Goal: Task Accomplishment & Management: Use online tool/utility

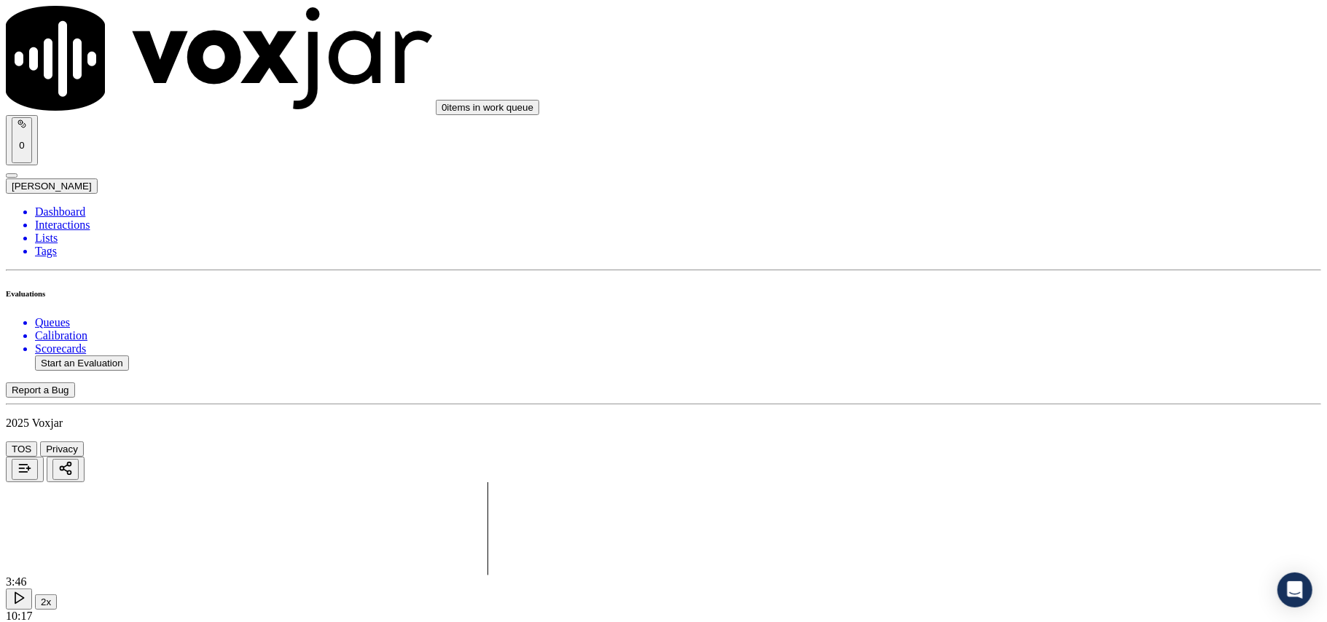
click at [106, 356] on button "Start an Evaluation" at bounding box center [82, 363] width 94 height 15
paste input
type input "7402281681-C1"
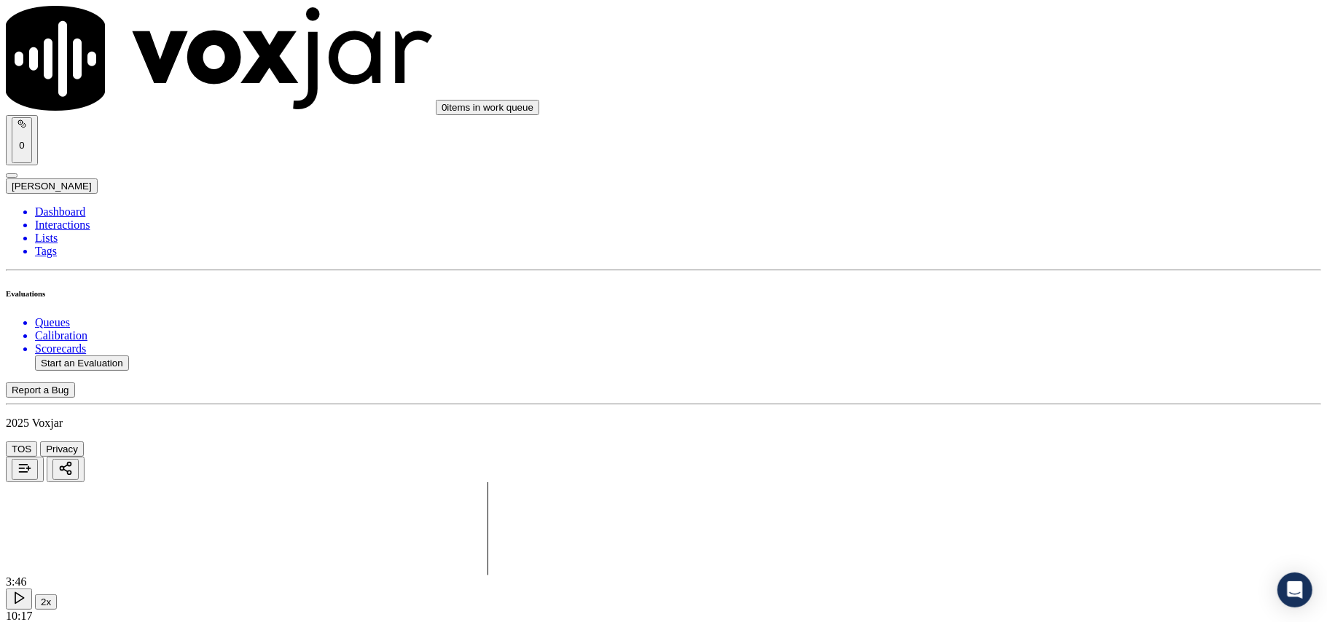
type input "[DATE]T21:33"
type input "[PERSON_NAME]"
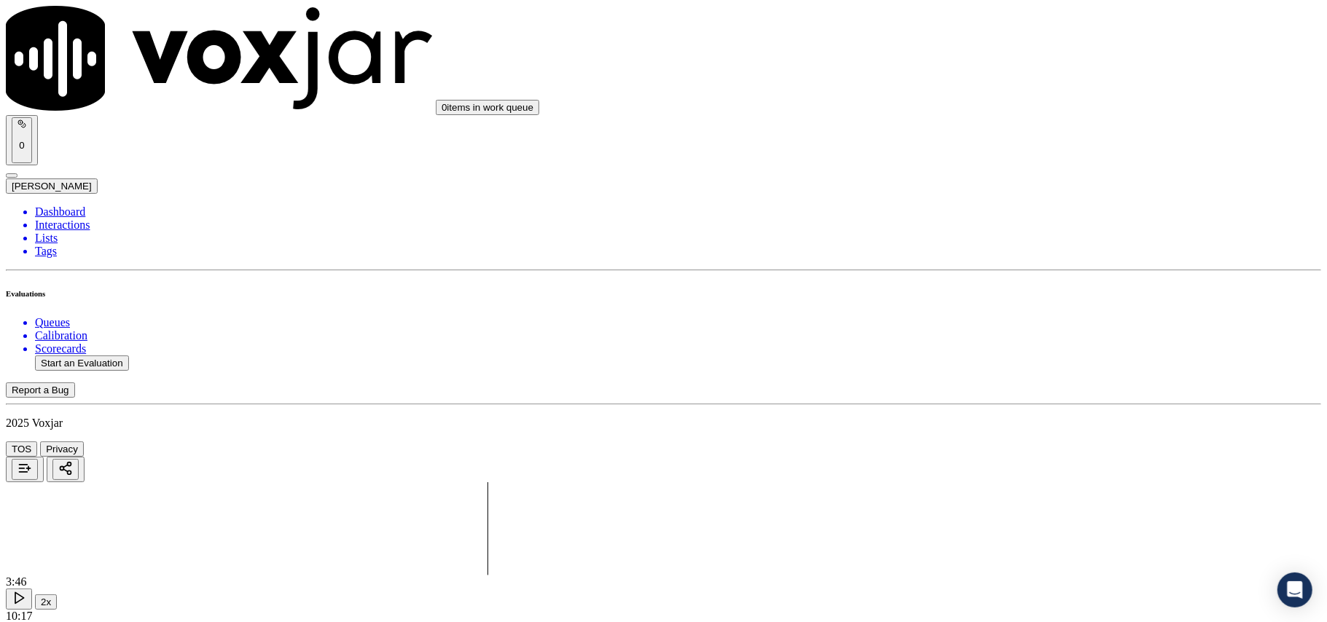
type input "7402281681"
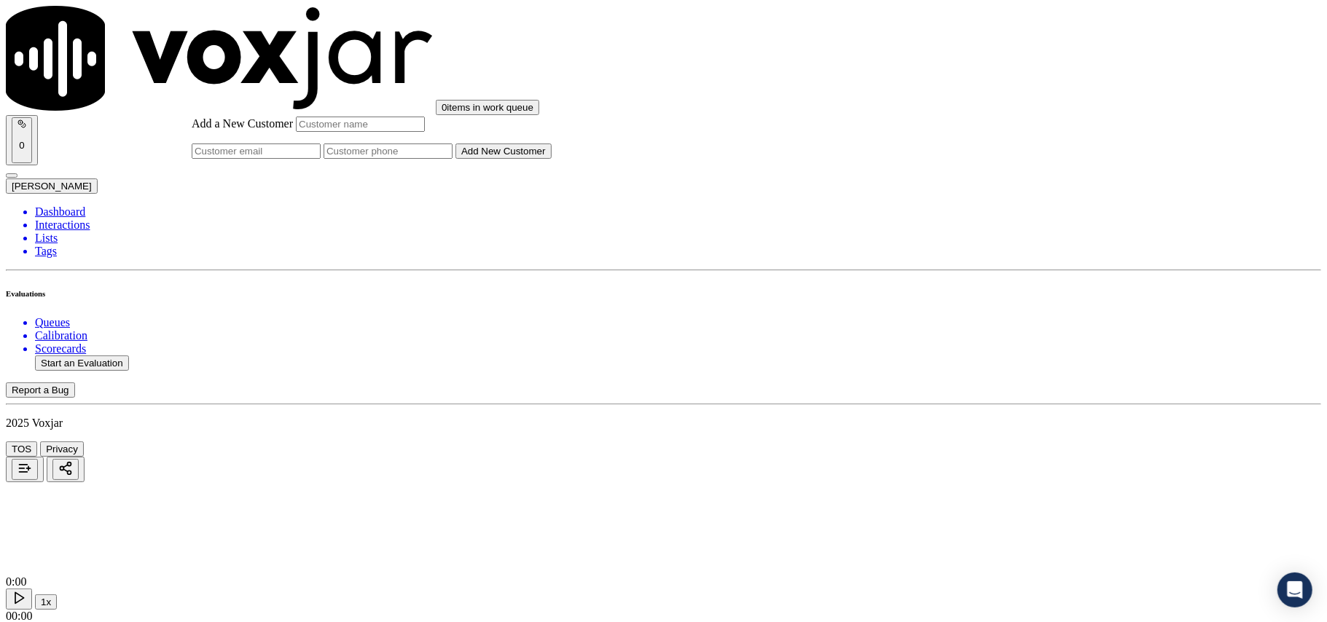
click at [453, 159] on input "Add a New Customer" at bounding box center [388, 151] width 129 height 15
paste input "7402281681"
type input "7402281681"
click at [425, 132] on input "Add a New Customer" at bounding box center [360, 124] width 129 height 15
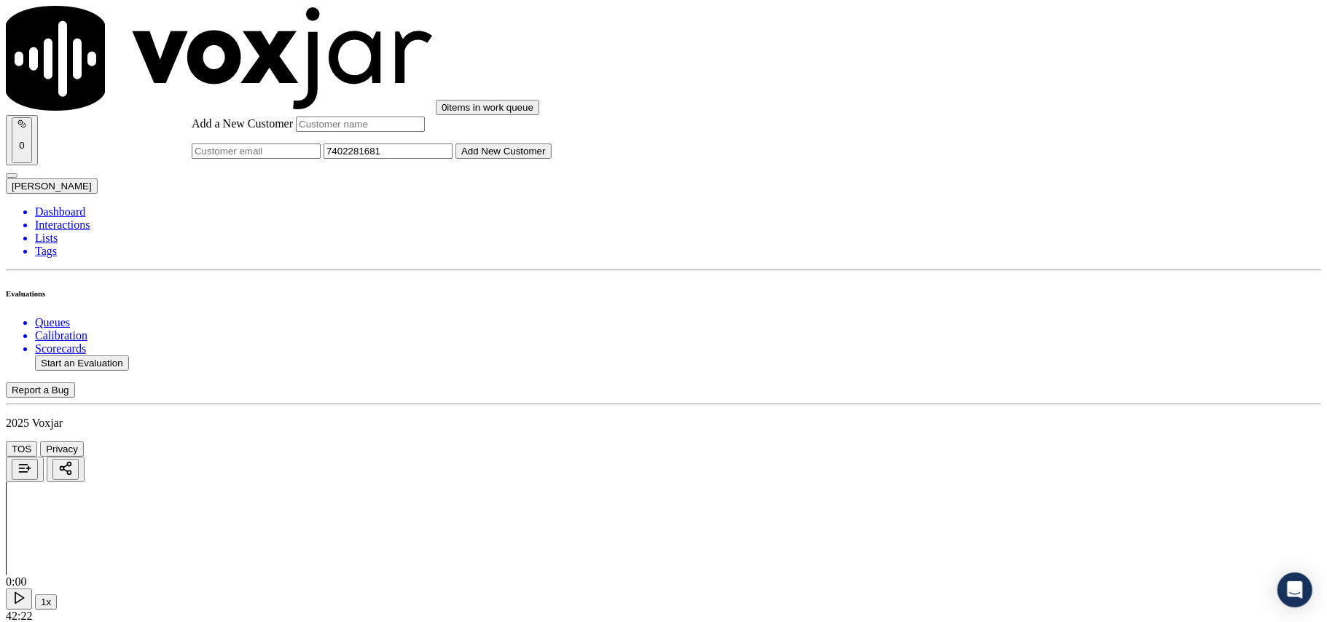
click at [425, 132] on input "Add a New Customer" at bounding box center [360, 124] width 129 height 15
paste input "[PERSON_NAME]"
type input "[PERSON_NAME]"
click at [552, 159] on button "Add New Customer" at bounding box center [503, 151] width 96 height 15
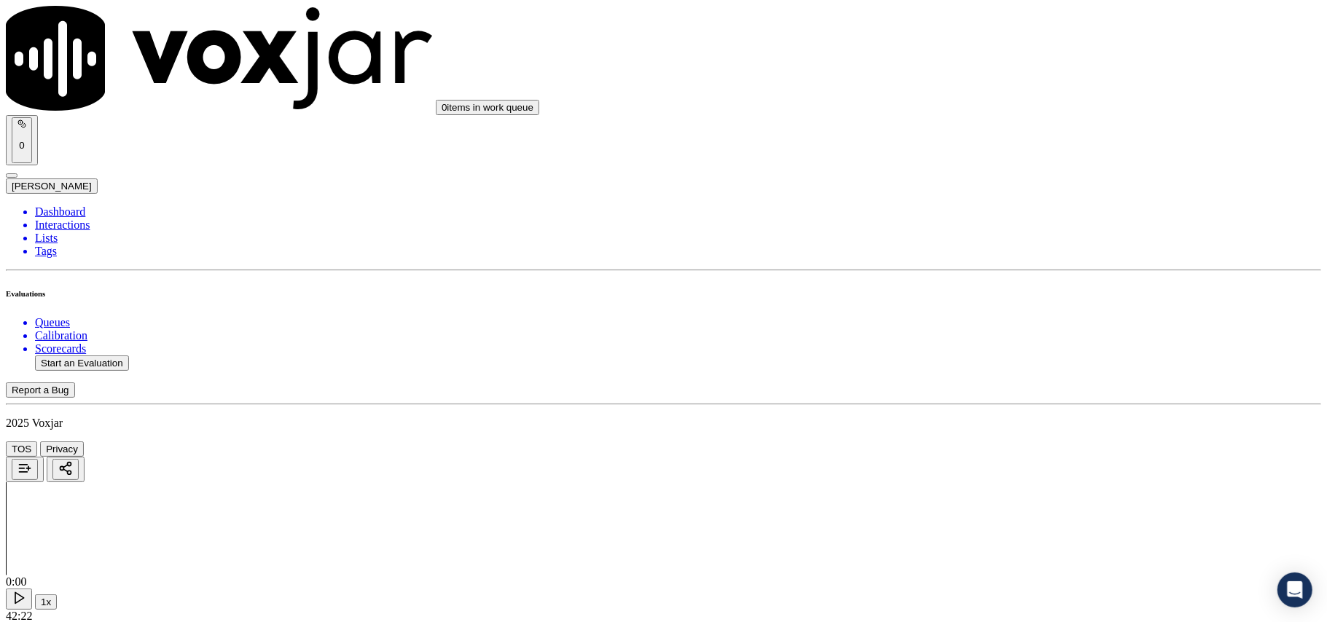
copy p "7402281681"
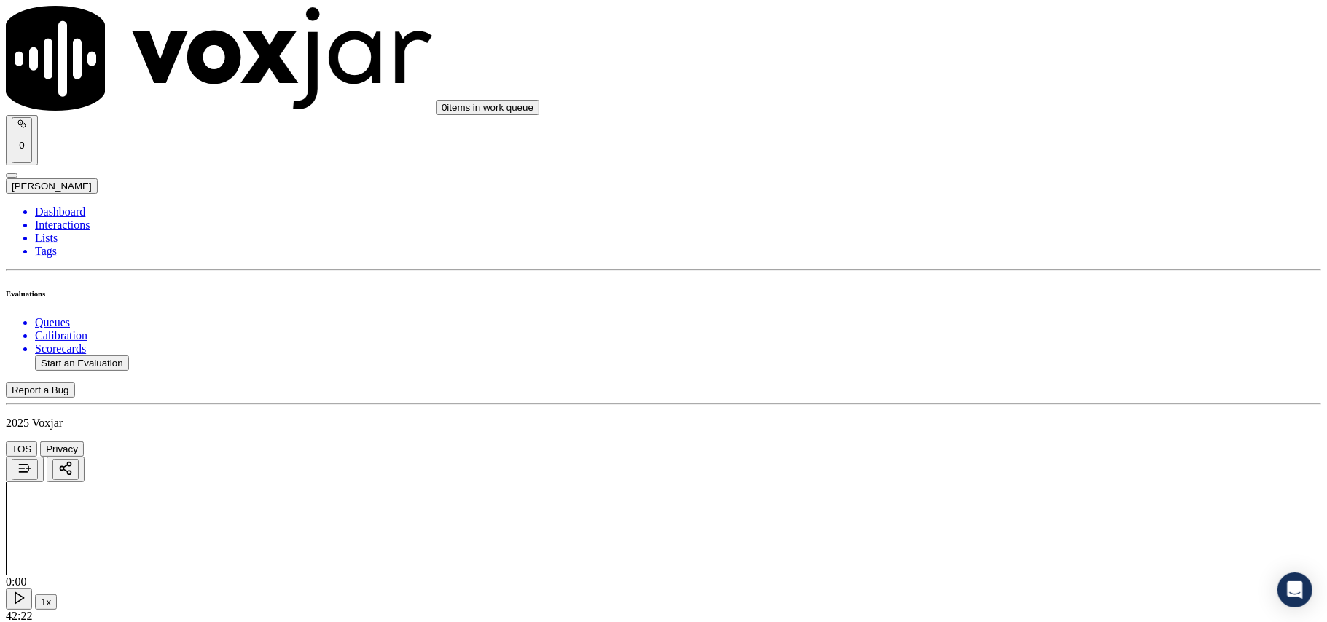
scroll to position [111, 0]
click at [1003, 273] on div "Yes" at bounding box center [1102, 265] width 289 height 13
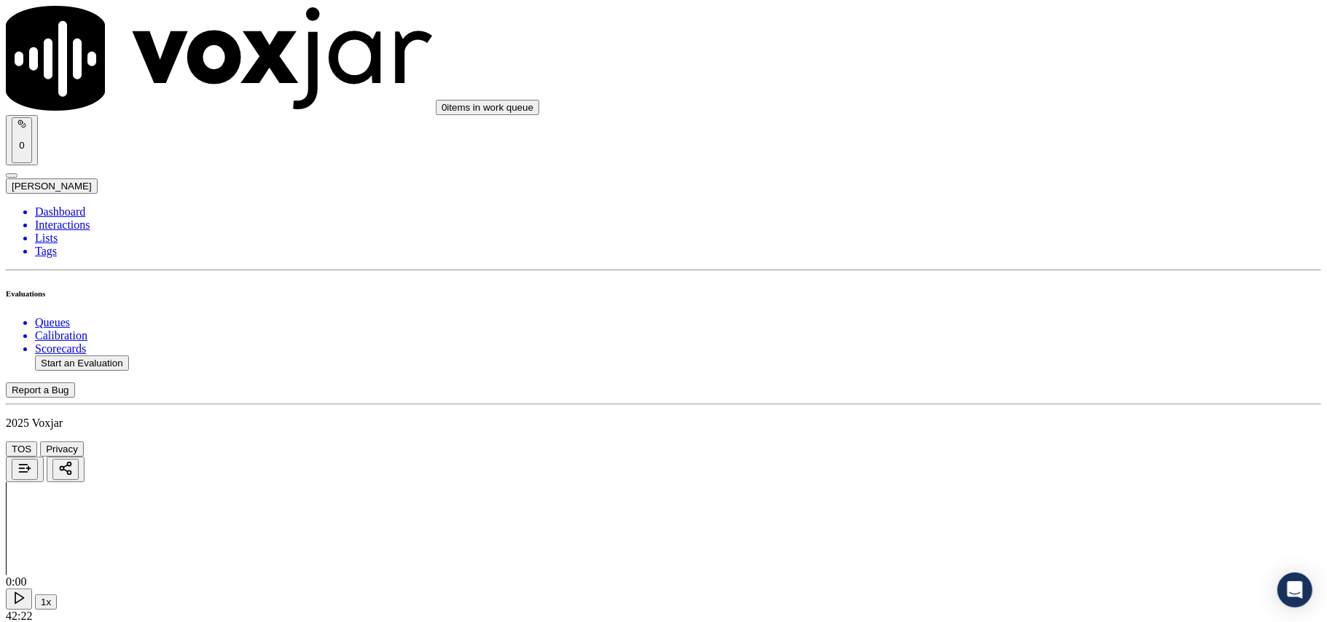
click at [998, 277] on div "Yes" at bounding box center [1102, 270] width 289 height 13
drag, startPoint x: 984, startPoint y: 254, endPoint x: 979, endPoint y: 283, distance: 28.8
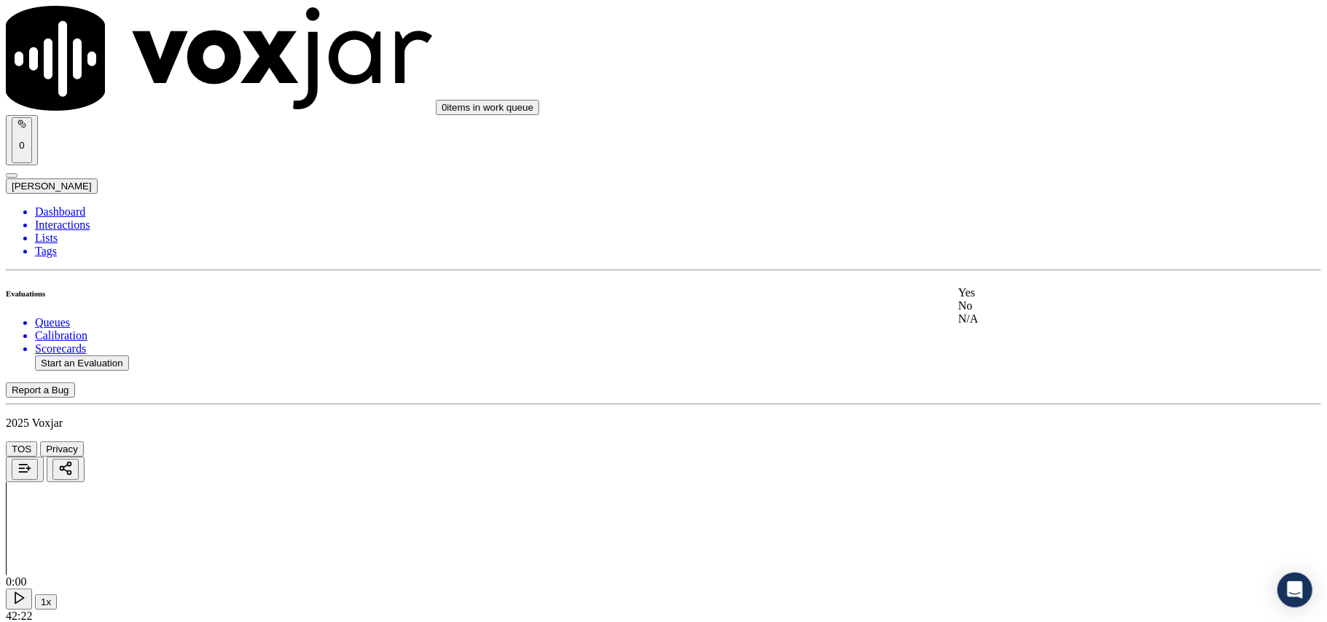
click at [992, 292] on div "Yes" at bounding box center [1102, 292] width 289 height 13
click at [998, 321] on div "Yes" at bounding box center [1102, 314] width 289 height 13
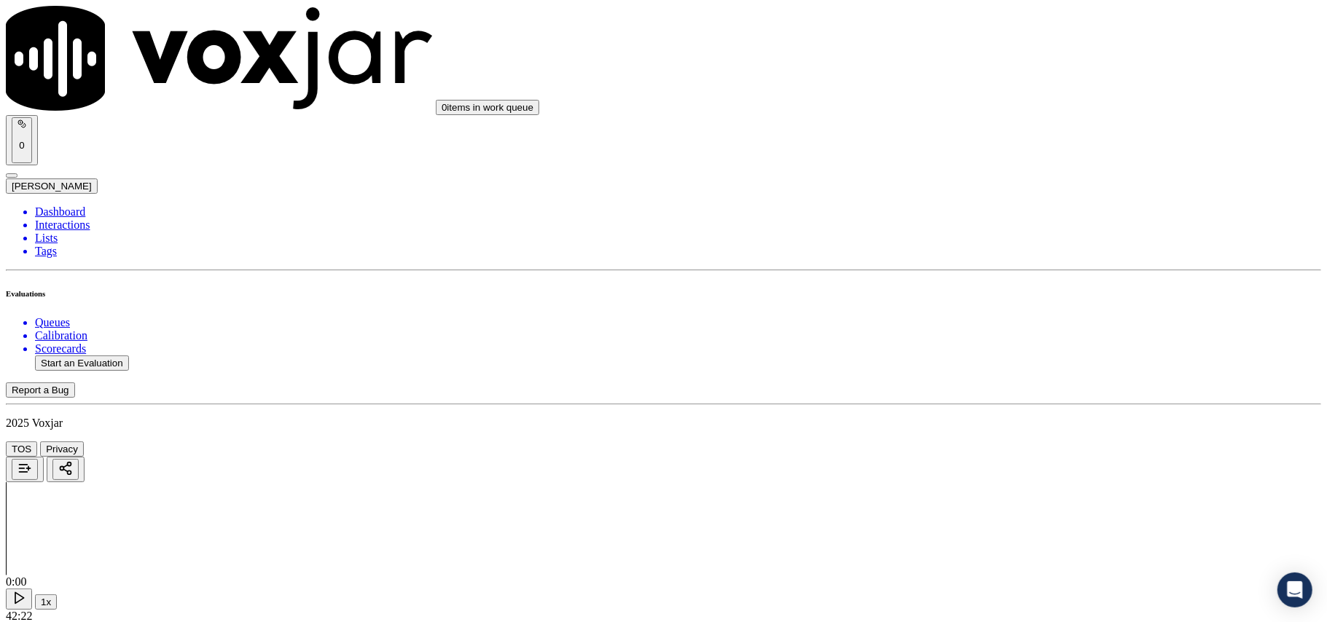
click at [1008, 412] on div "Yes" at bounding box center [1102, 413] width 289 height 13
click at [1004, 456] on div "No" at bounding box center [1102, 449] width 289 height 13
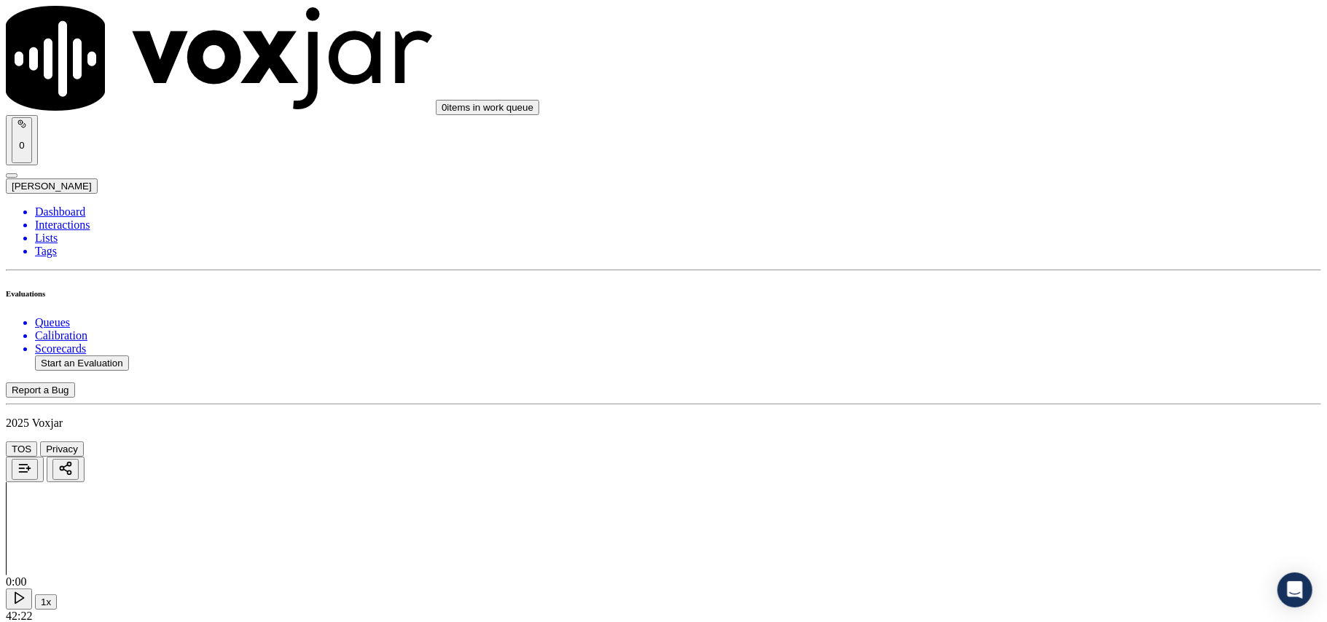
scroll to position [1134, 0]
click at [1007, 300] on div "Yes" at bounding box center [1102, 296] width 289 height 13
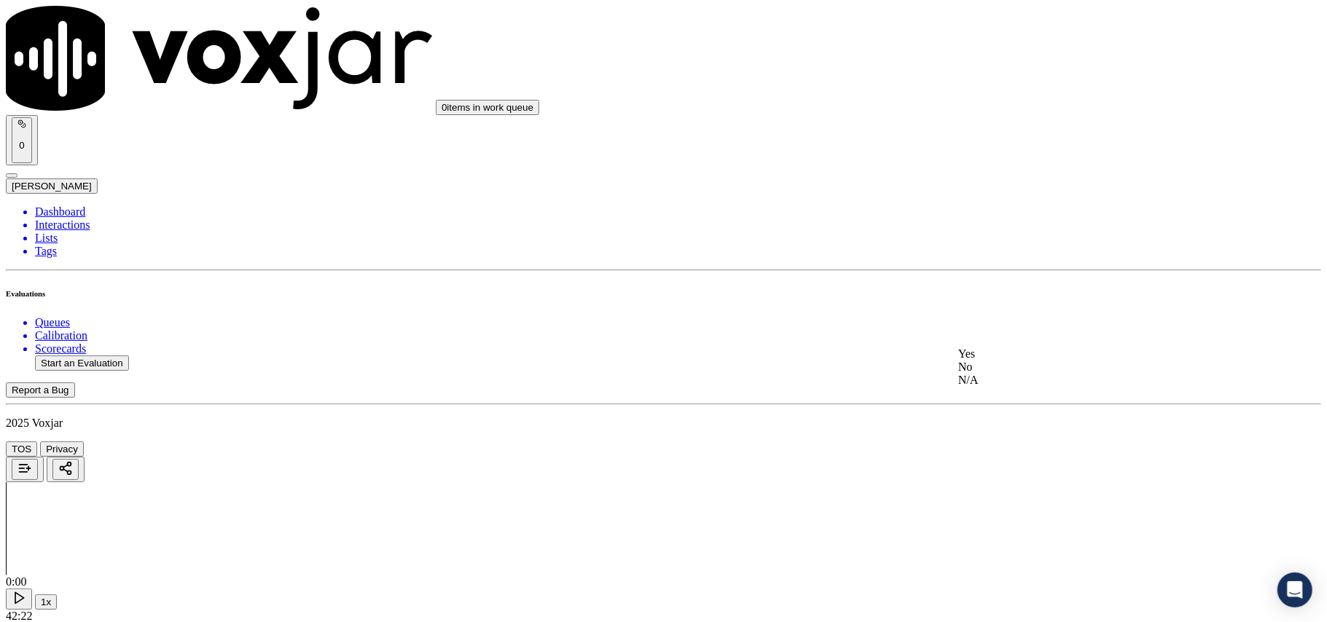
click at [1001, 359] on div "Yes" at bounding box center [1102, 354] width 289 height 13
click at [1003, 203] on div "Yes" at bounding box center [1102, 195] width 289 height 13
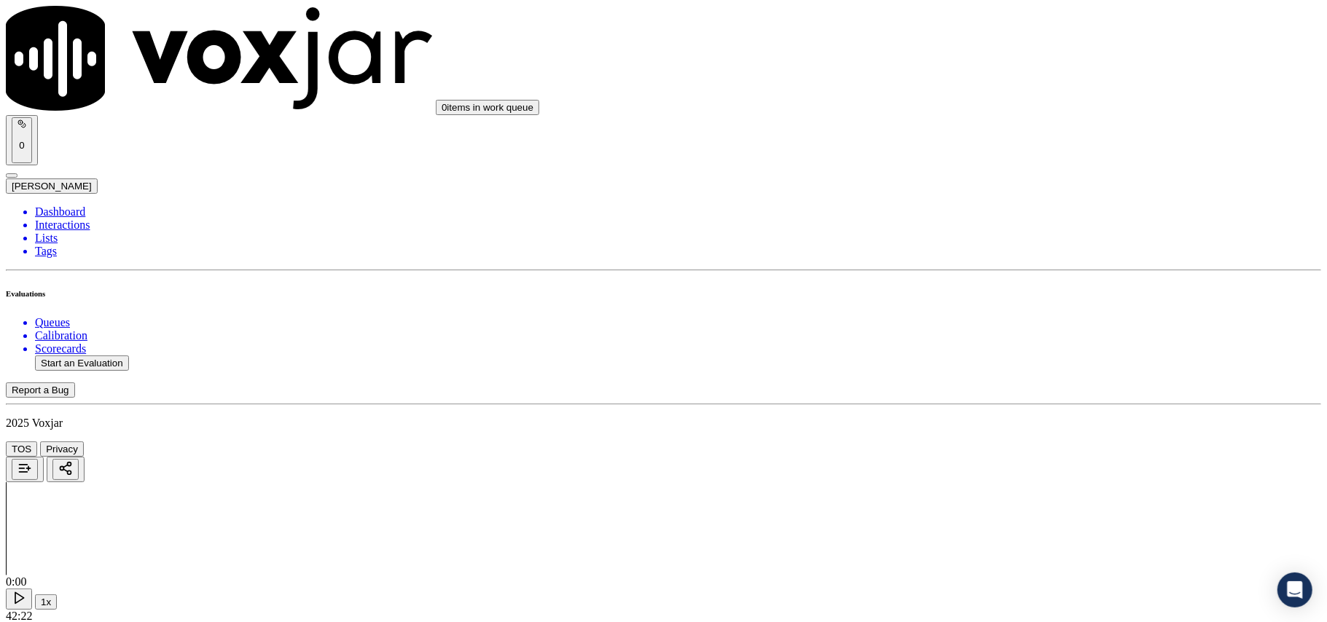
click at [1027, 260] on div "Yes" at bounding box center [1102, 254] width 289 height 13
click at [989, 296] on div "No" at bounding box center [1102, 289] width 289 height 13
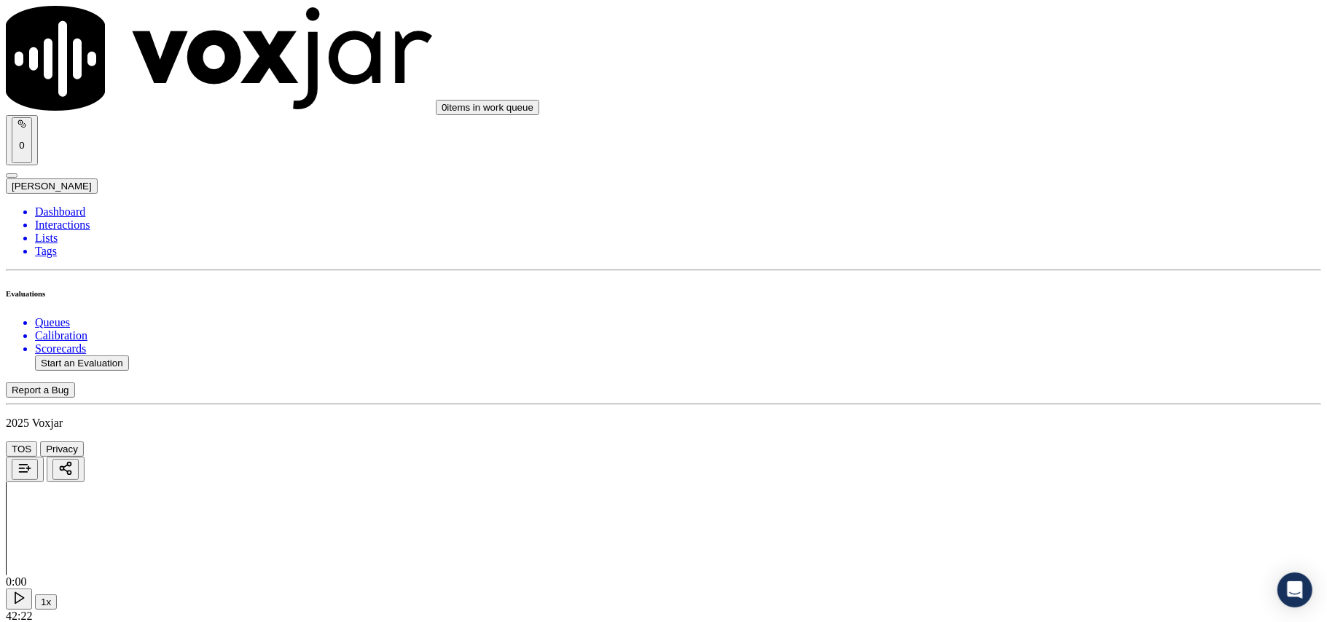
scroll to position [2105, 0]
click at [1006, 287] on div "Yes" at bounding box center [1102, 280] width 289 height 13
click at [1004, 444] on div "Yes" at bounding box center [1102, 446] width 289 height 13
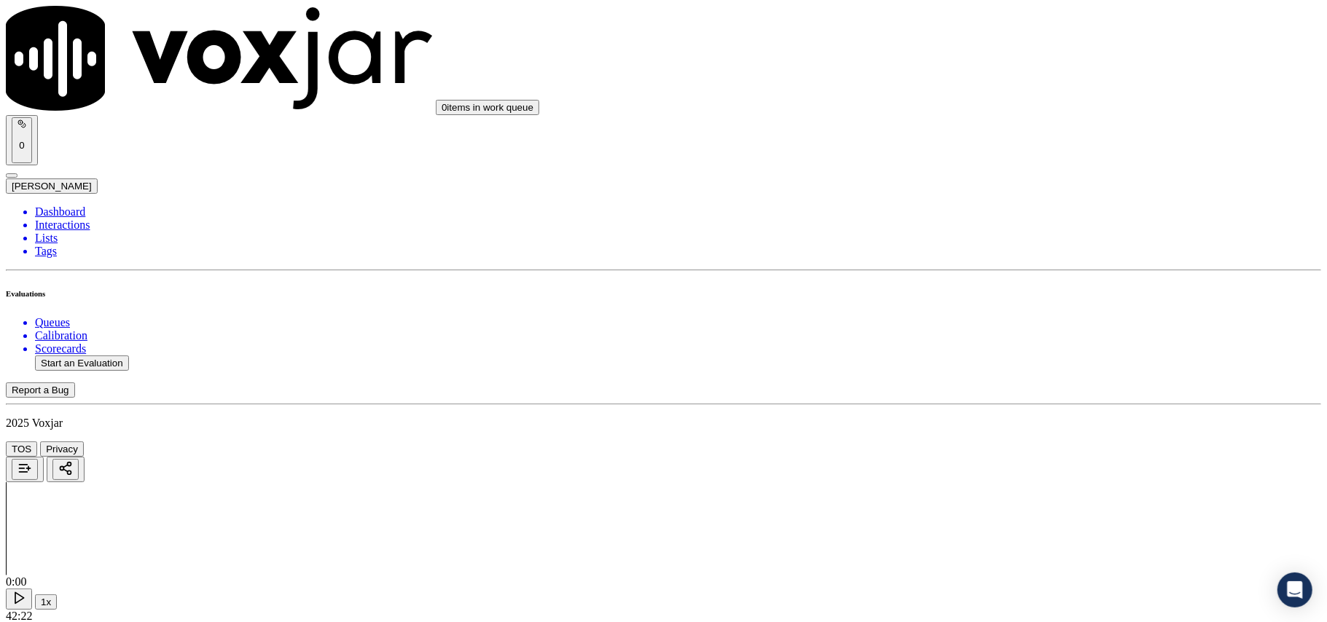
scroll to position [2266, 0]
click at [981, 490] on div "No" at bounding box center [1102, 483] width 289 height 13
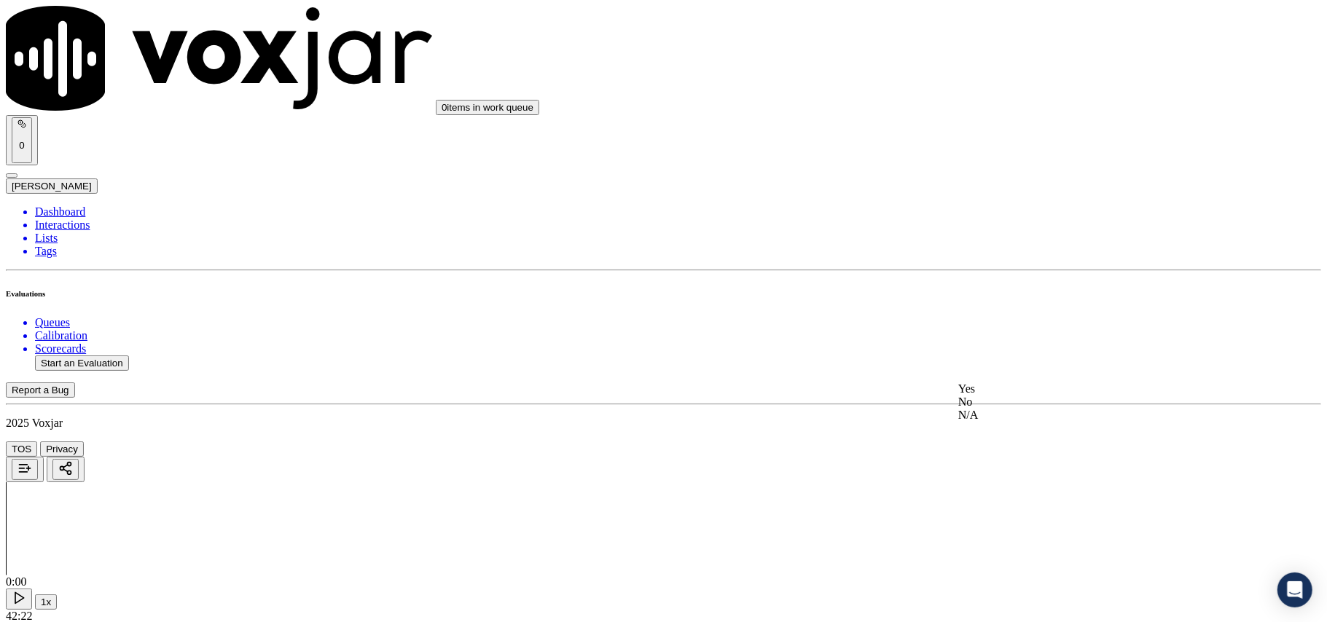
click at [1006, 396] on div "Yes" at bounding box center [1102, 389] width 289 height 13
drag, startPoint x: 1011, startPoint y: 382, endPoint x: 1010, endPoint y: 398, distance: 16.1
click at [992, 431] on div "No" at bounding box center [1102, 424] width 289 height 13
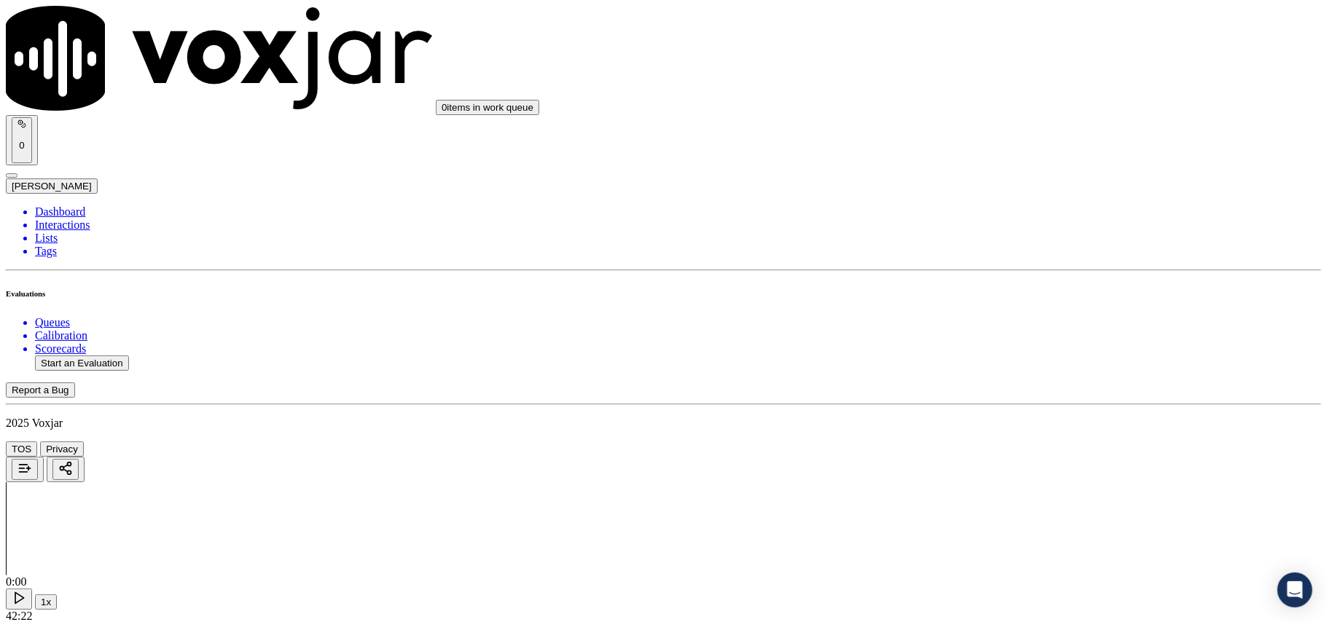
scroll to position [2915, 0]
click at [986, 453] on div "No" at bounding box center [1102, 446] width 289 height 13
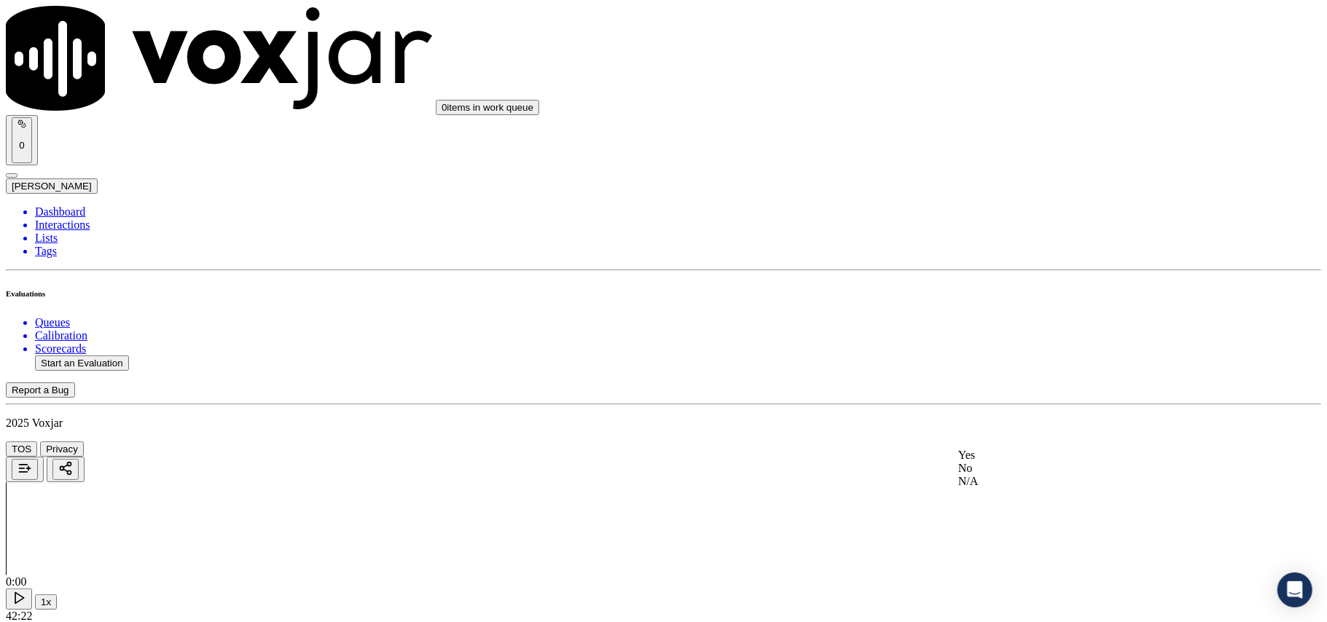
click at [985, 458] on div "Yes" at bounding box center [1102, 455] width 289 height 13
click at [1020, 336] on div "No" at bounding box center [1102, 329] width 289 height 13
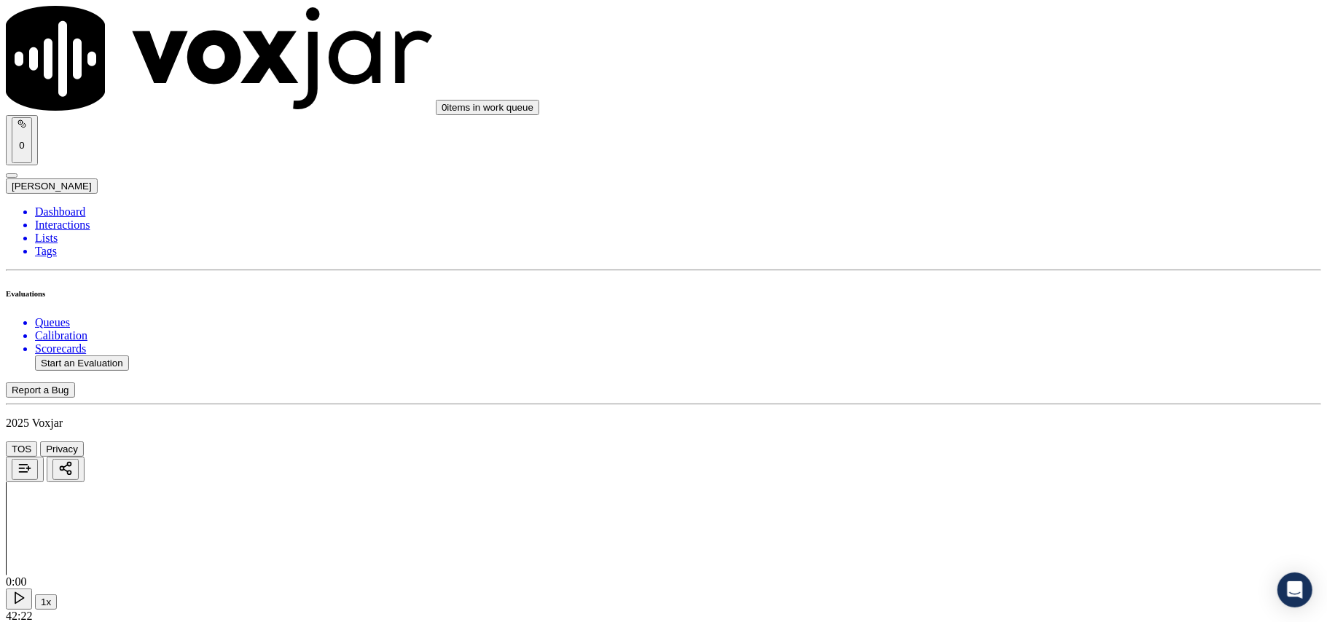
click at [1020, 361] on div "Yes" at bounding box center [1102, 355] width 289 height 13
click at [1001, 383] on div "No" at bounding box center [1102, 389] width 289 height 13
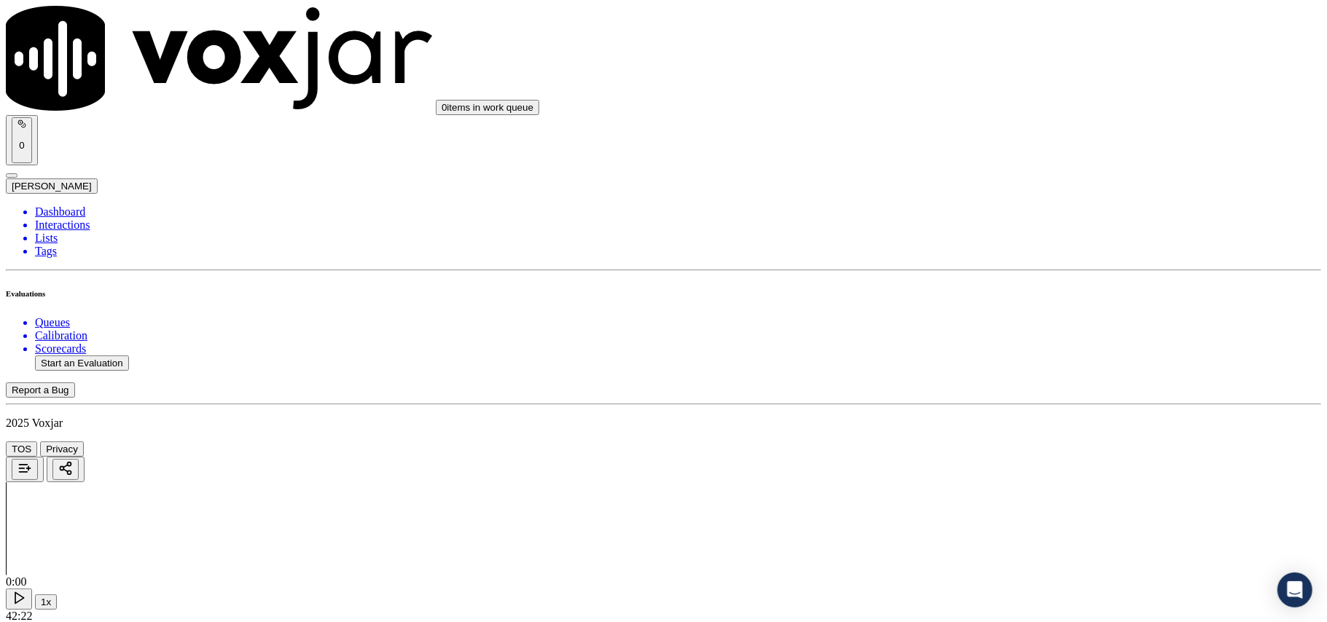
click at [990, 470] on div "No" at bounding box center [1102, 463] width 289 height 13
click at [103, 356] on button "Start an Evaluation" at bounding box center [82, 363] width 94 height 15
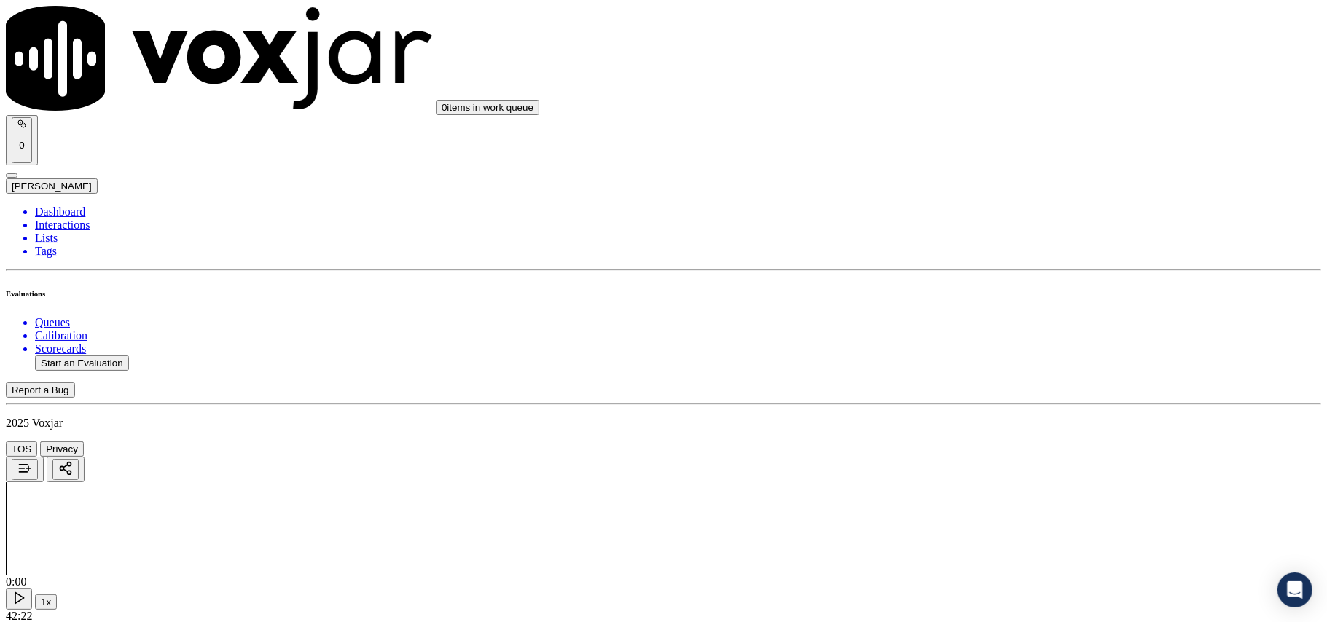
paste input
type input "5088731389-C2"
type input "[DATE]T21:53"
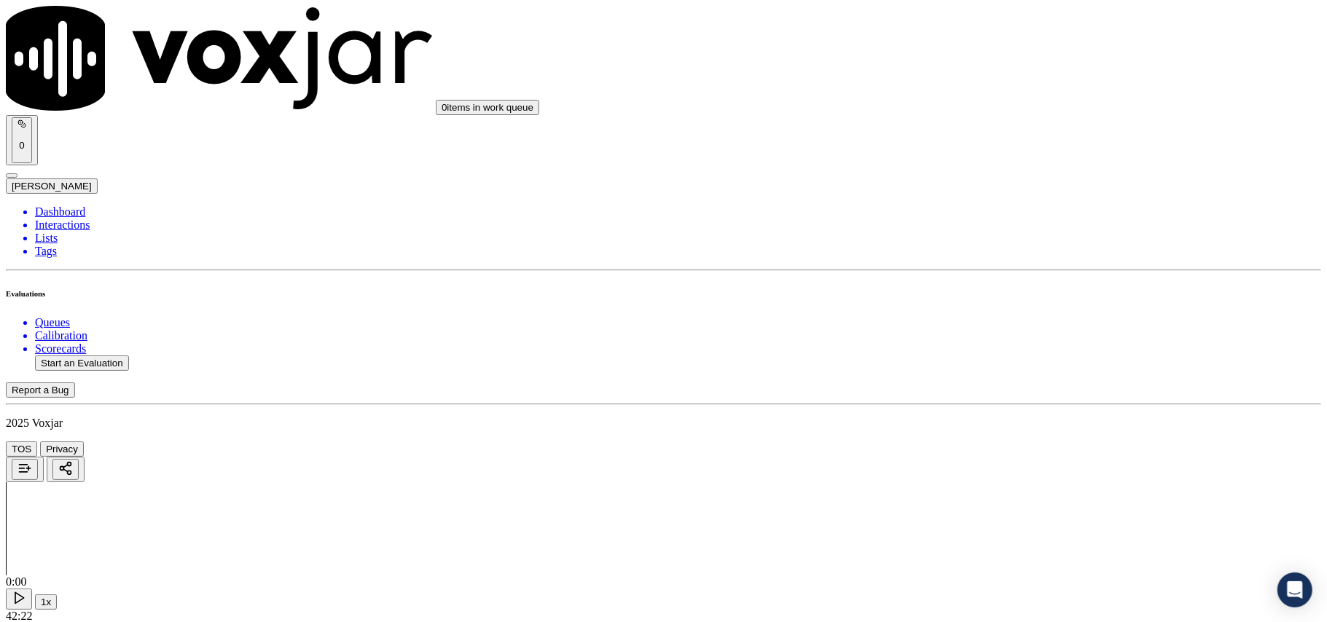
type input "[PERSON_NAME]"
drag, startPoint x: 711, startPoint y: 318, endPoint x: 706, endPoint y: 327, distance: 10.1
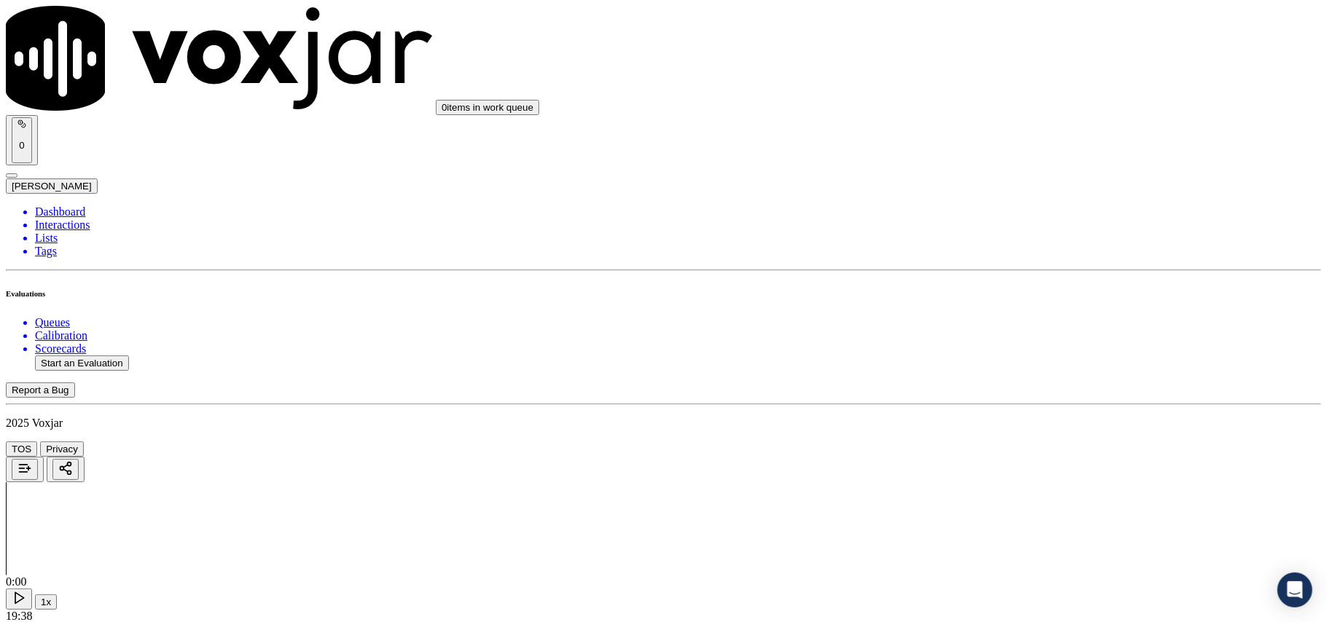
type input "5088731389"
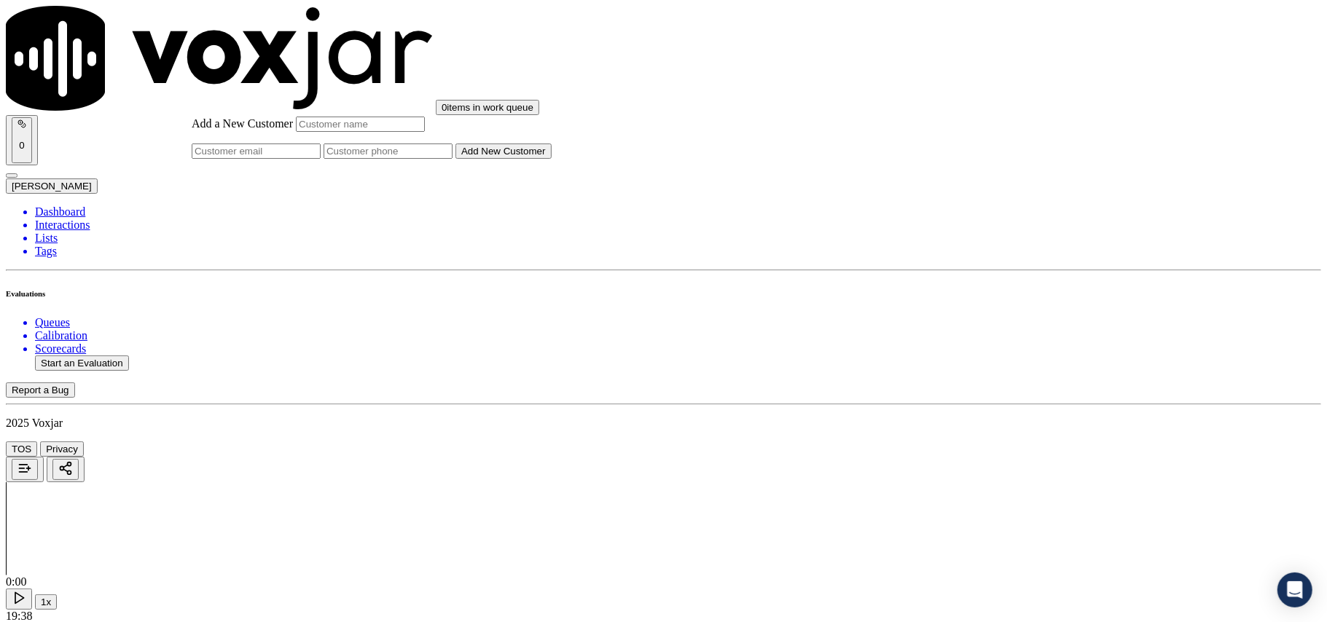
drag, startPoint x: 745, startPoint y: 321, endPoint x: 729, endPoint y: 283, distance: 40.2
click at [453, 159] on input "Add a New Customer" at bounding box center [388, 151] width 129 height 15
paste input "5088731389"
type input "5088731389"
click at [425, 132] on input "Add a New Customer" at bounding box center [360, 124] width 129 height 15
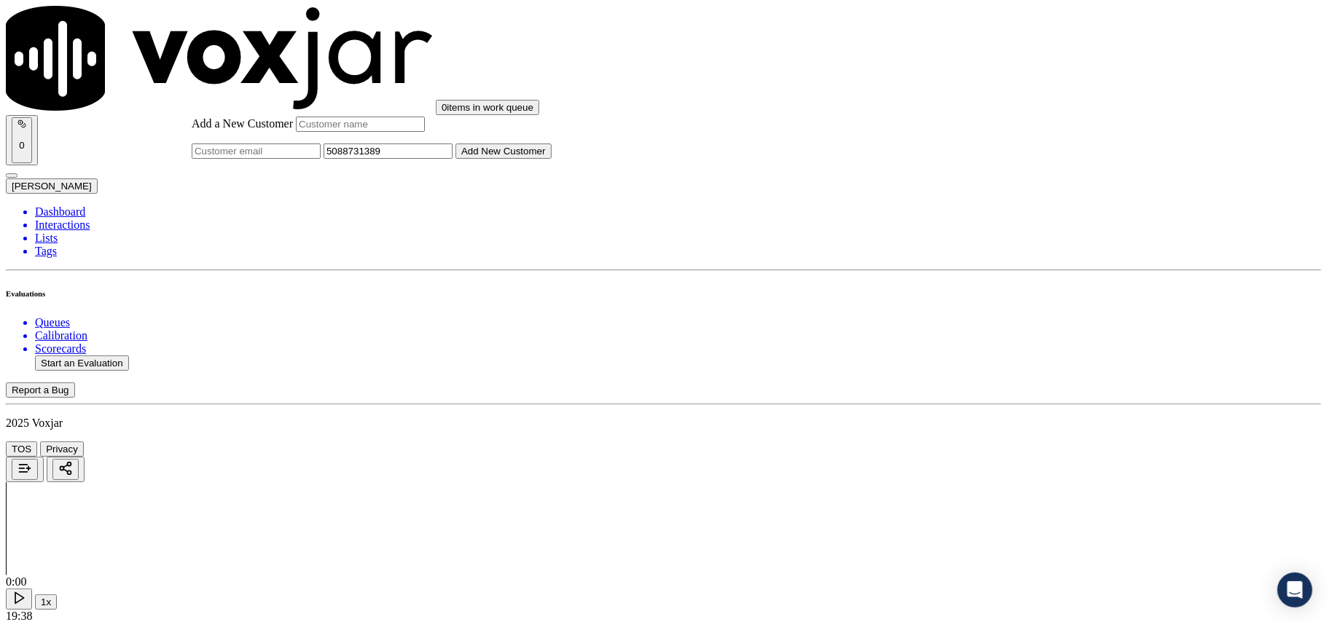
paste input "[PERSON_NAME]"
type input "[PERSON_NAME]"
click at [552, 159] on button "Add New Customer" at bounding box center [503, 151] width 96 height 15
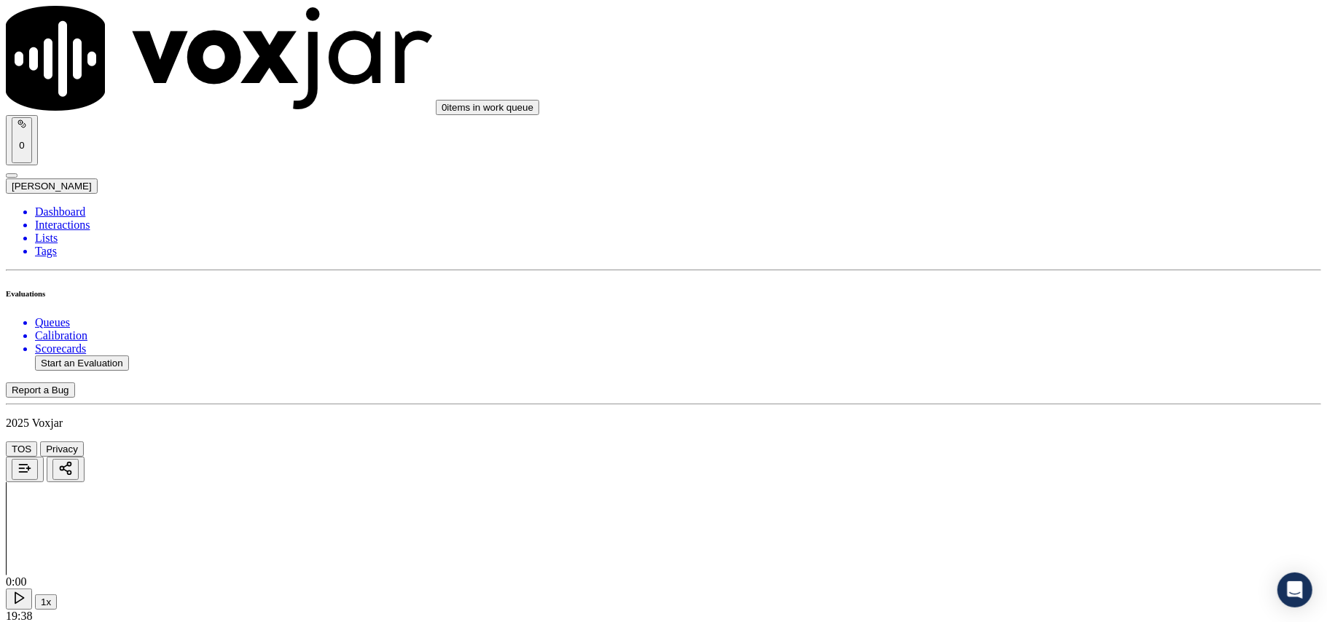
click at [1041, 273] on div "Yes" at bounding box center [1102, 265] width 289 height 13
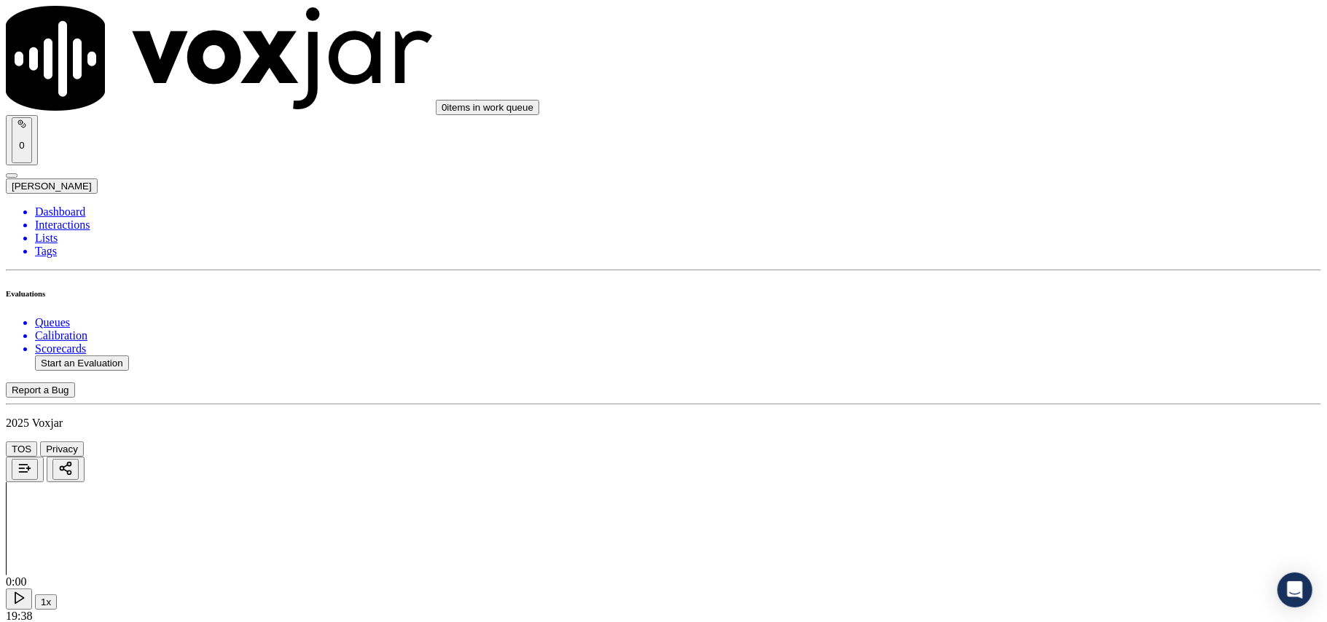
scroll to position [162, 0]
click at [998, 275] on div "Yes" at bounding box center [1102, 270] width 289 height 13
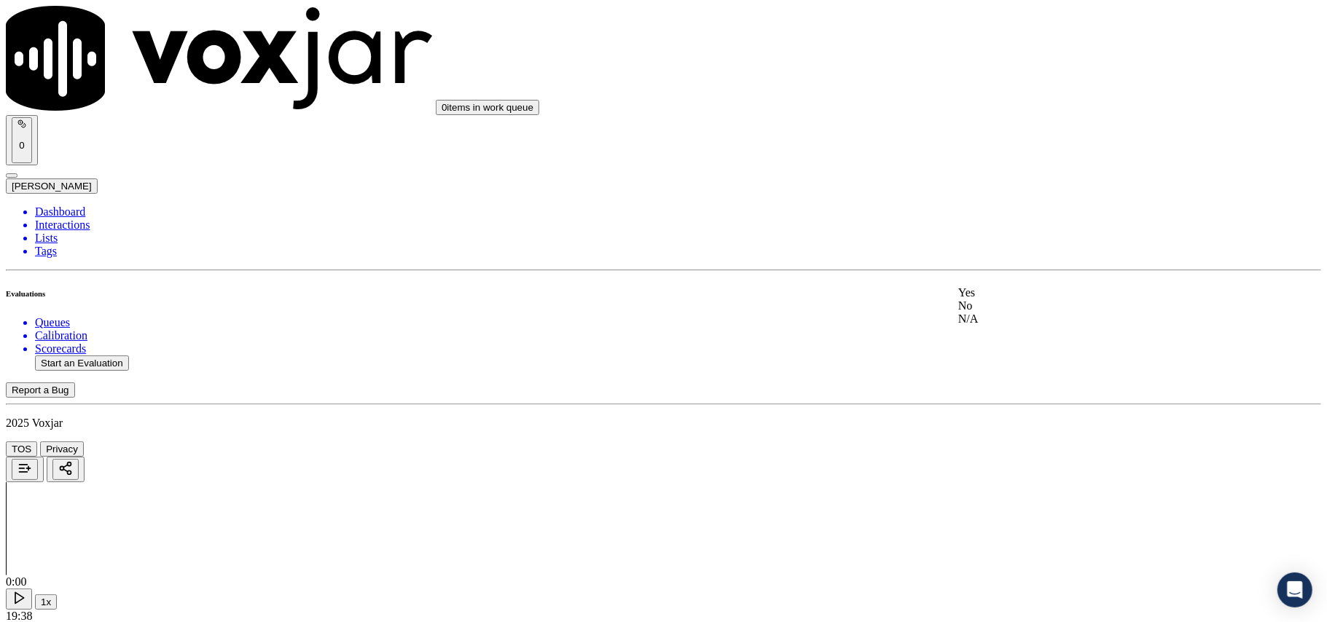
click at [1008, 299] on div "Yes" at bounding box center [1102, 292] width 289 height 13
click at [1011, 334] on div "No" at bounding box center [1102, 327] width 289 height 13
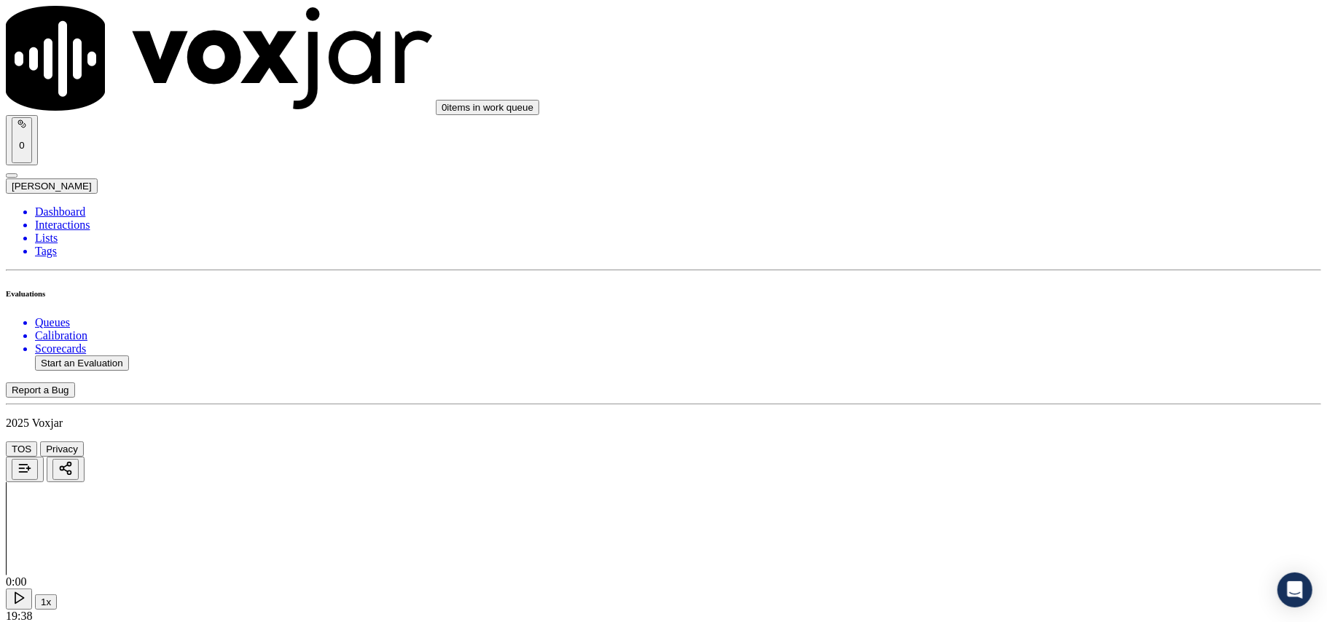
click at [1004, 316] on div "Yes" at bounding box center [1102, 314] width 289 height 13
click at [991, 259] on div "Yes" at bounding box center [1102, 252] width 289 height 13
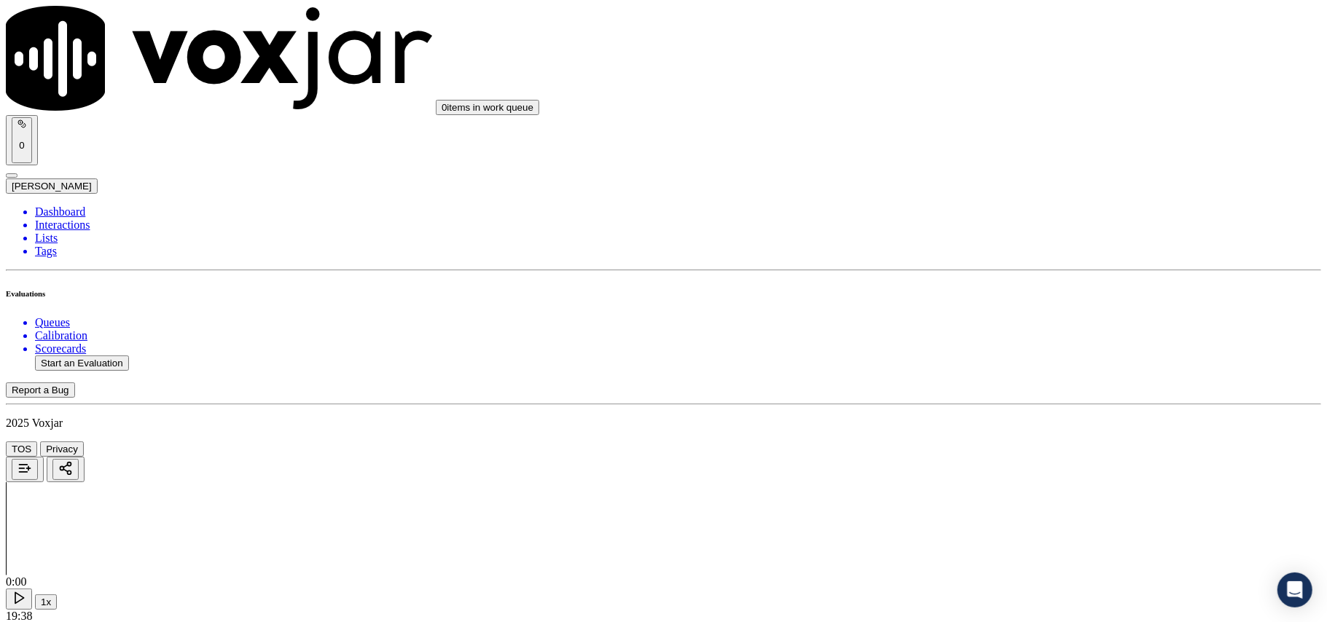
scroll to position [971, 0]
click at [1003, 294] on div "No" at bounding box center [1102, 287] width 289 height 13
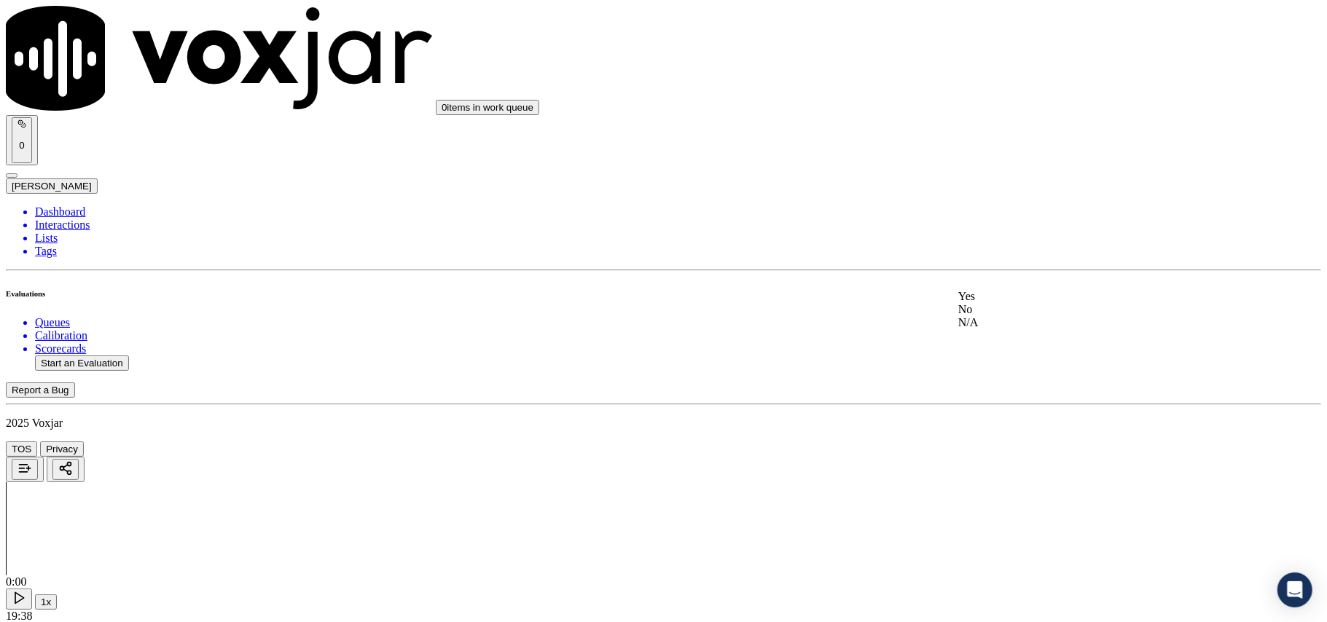
click at [997, 316] on div "No" at bounding box center [1102, 309] width 289 height 13
type textarea "@04.32 agent informed teh account details required for the Sign up with out ask…"
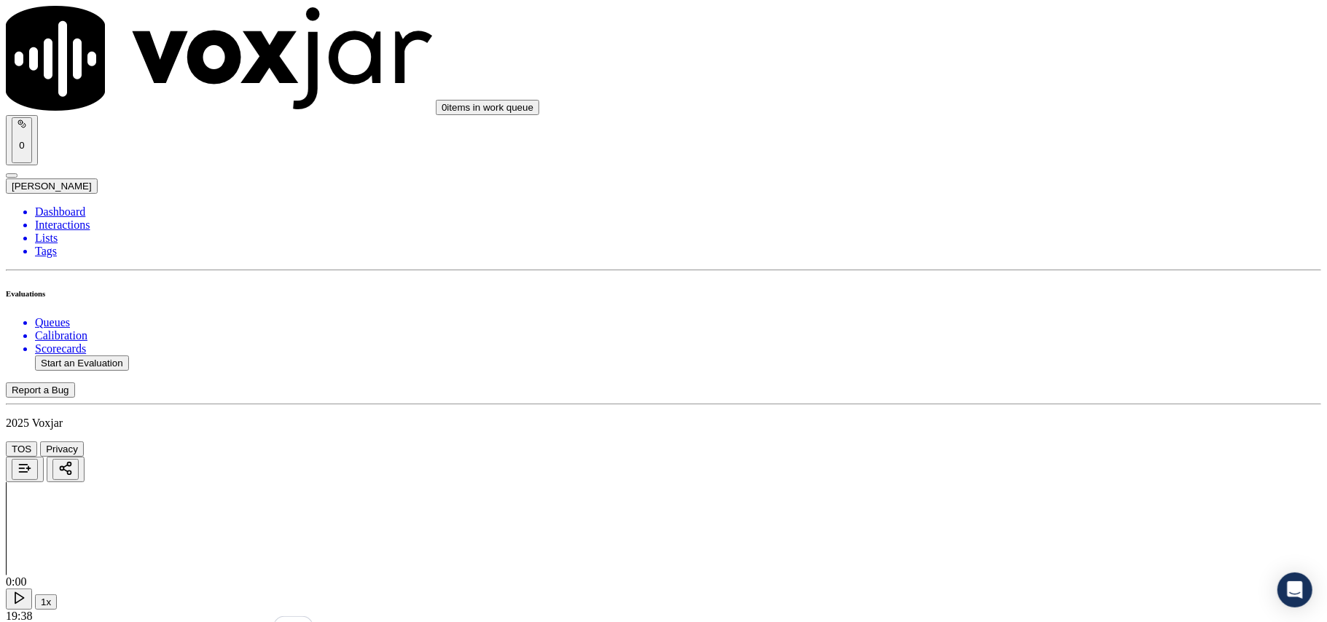
paste textarea "@04:32 – Agent informed the customer of the account details required for the si…"
type textarea "@04:32 – Agent informed the customer of the account details required for the si…"
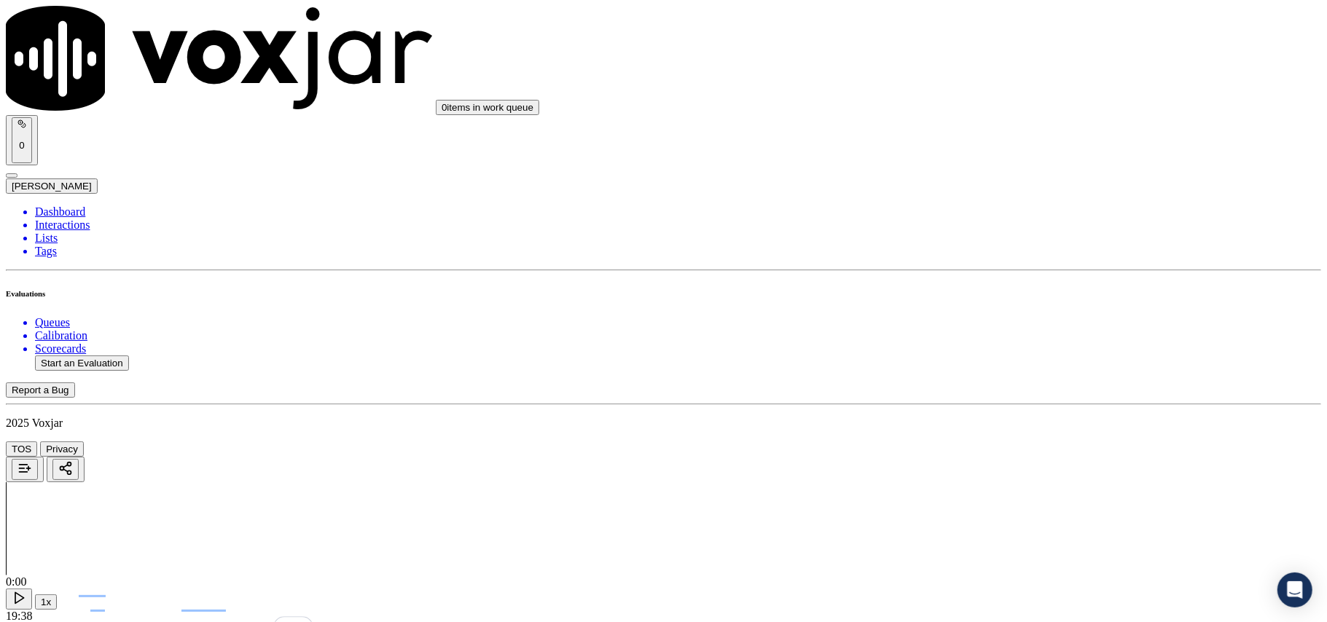
click at [987, 276] on div "Yes" at bounding box center [1102, 269] width 289 height 13
click at [1008, 294] on div "No" at bounding box center [1102, 287] width 289 height 13
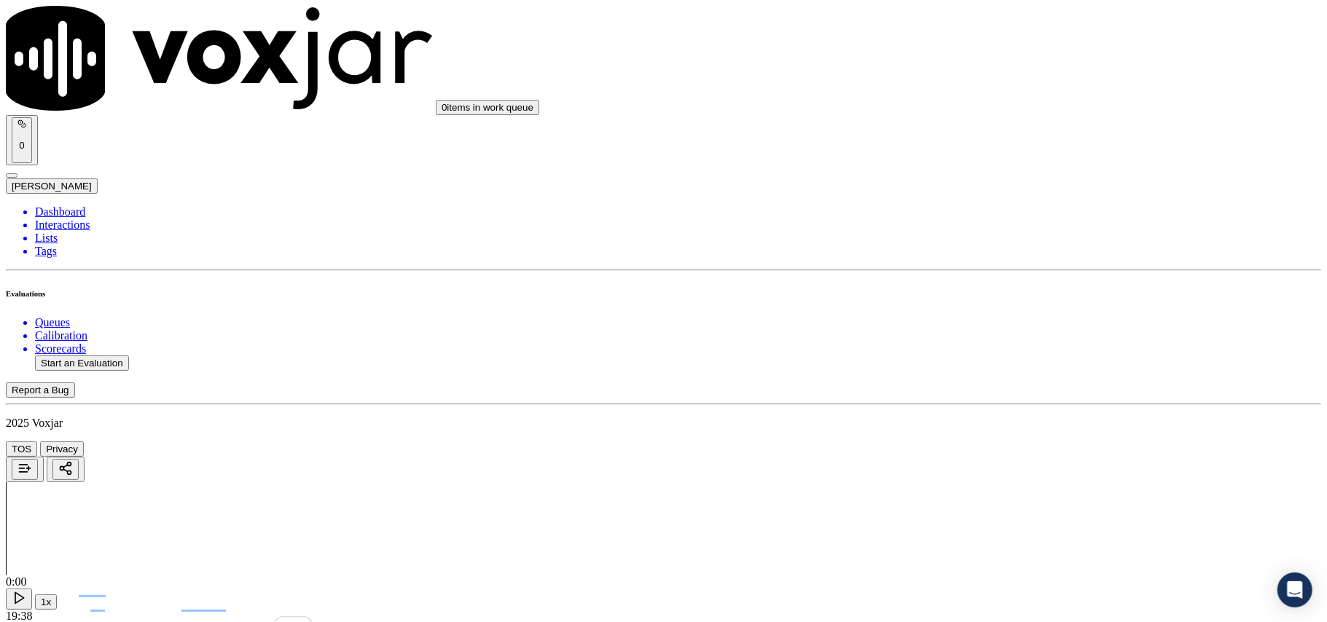
scroll to position [1943, 0]
drag, startPoint x: 1006, startPoint y: 143, endPoint x: 1001, endPoint y: 150, distance: 8.9
click at [1000, 176] on div "Yes" at bounding box center [1102, 169] width 289 height 13
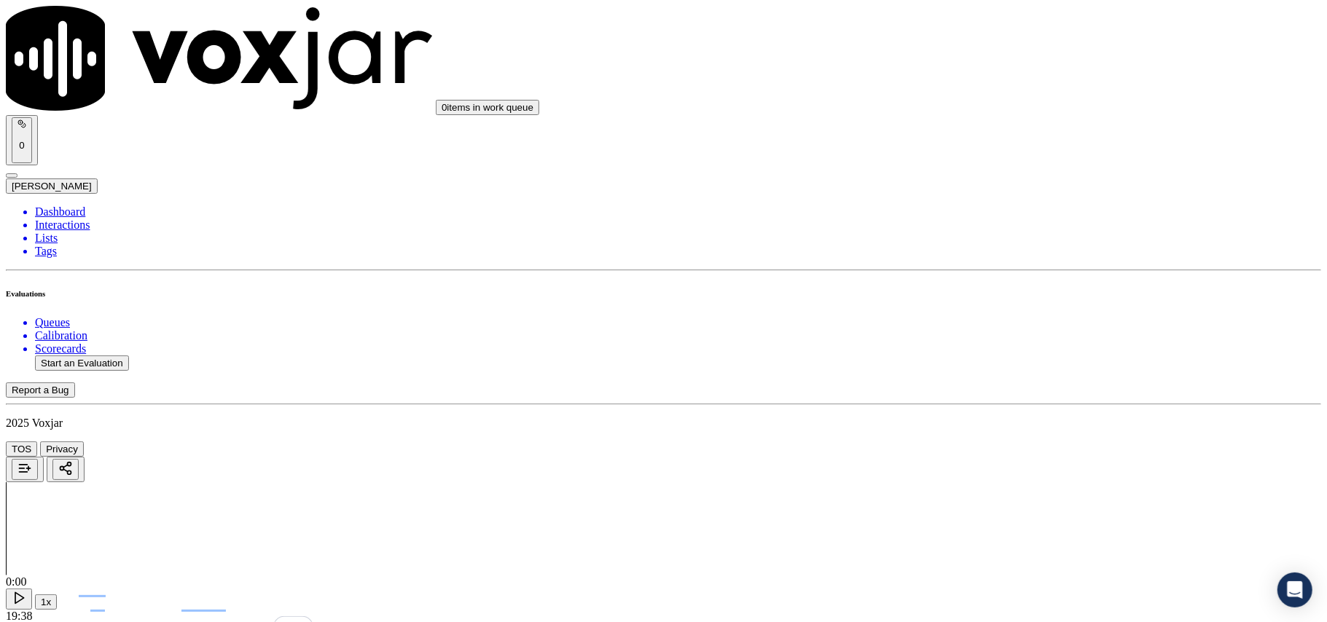
click at [1010, 211] on div "No" at bounding box center [1102, 204] width 289 height 13
click at [1006, 203] on div "Yes" at bounding box center [1102, 196] width 289 height 13
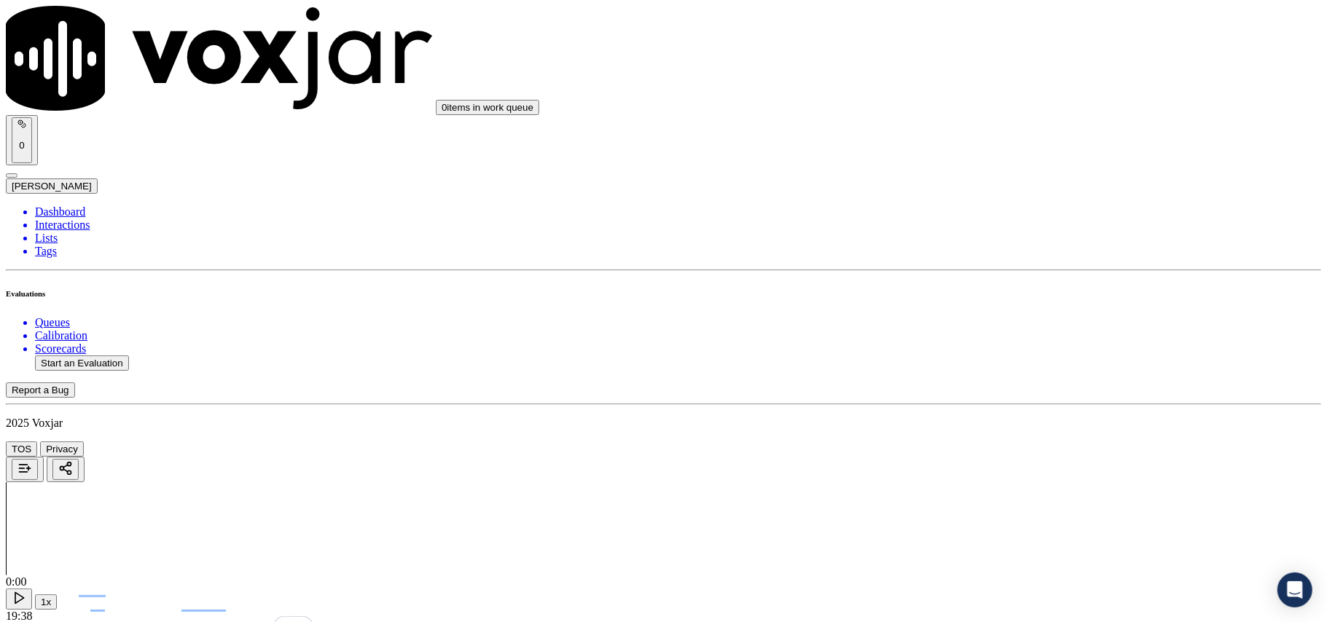
scroll to position [2429, 0]
click at [1006, 202] on div "Yes" at bounding box center [1102, 201] width 289 height 13
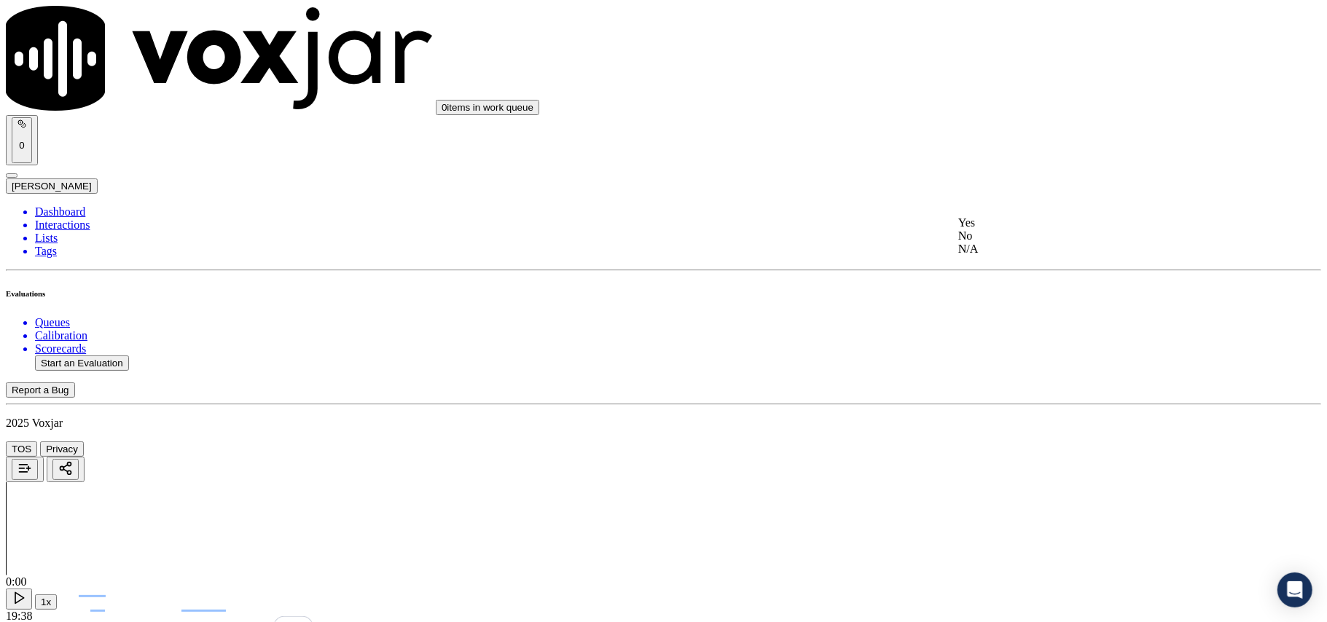
click at [1007, 243] on div "No" at bounding box center [1102, 236] width 289 height 13
click at [984, 146] on div "Yes" at bounding box center [1102, 143] width 289 height 13
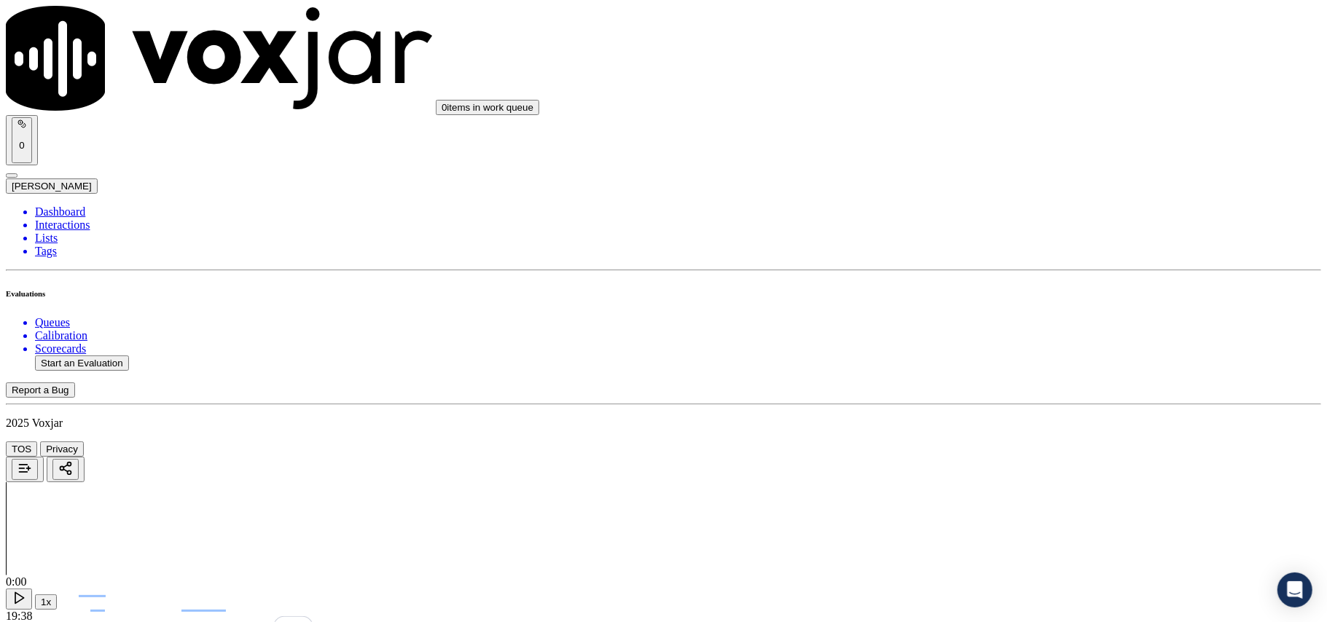
click at [985, 185] on div "No" at bounding box center [1102, 178] width 289 height 13
click at [992, 208] on div "No" at bounding box center [1102, 201] width 289 height 13
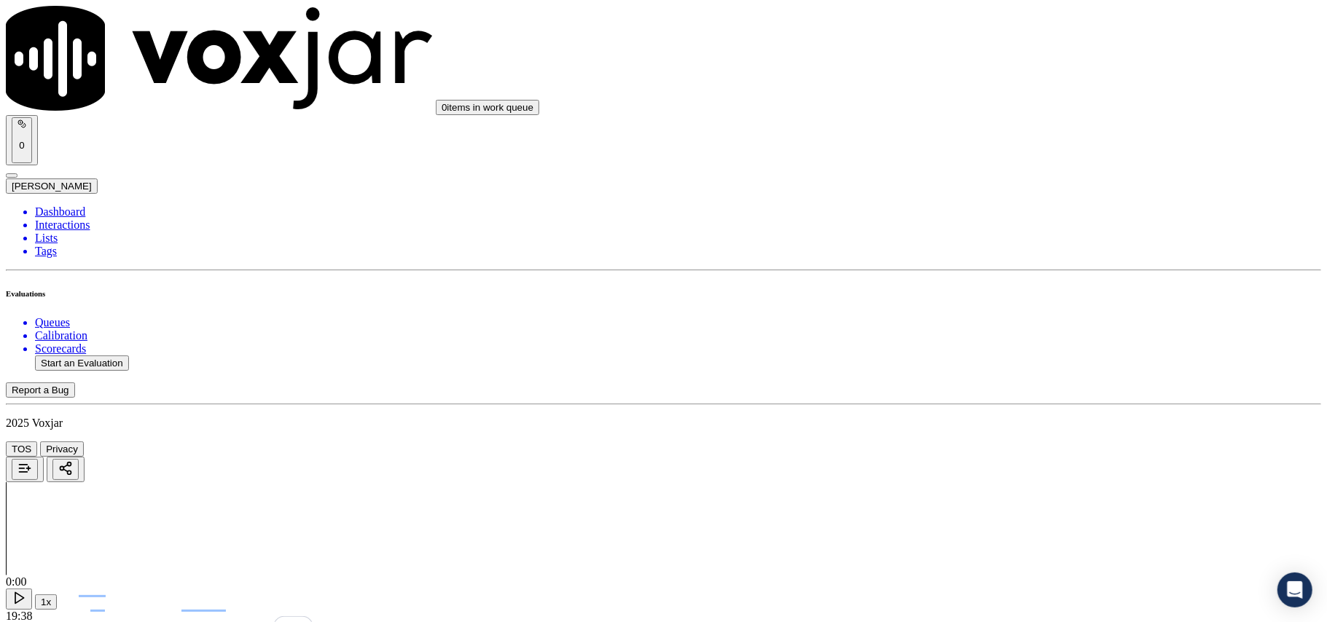
scroll to position [3400, 0]
click at [1000, 230] on div "No" at bounding box center [1102, 222] width 289 height 13
click at [1027, 414] on div "No" at bounding box center [1102, 407] width 289 height 13
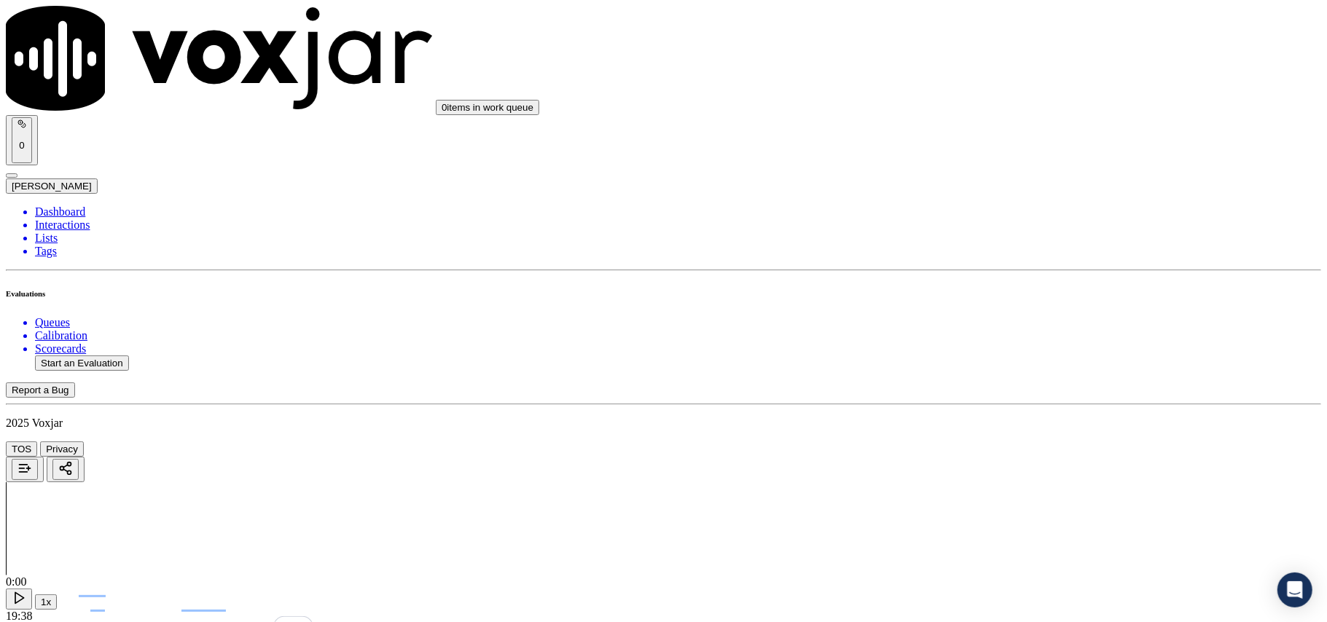
scroll to position [3563, 0]
click at [1010, 453] on div "No" at bounding box center [1102, 446] width 289 height 13
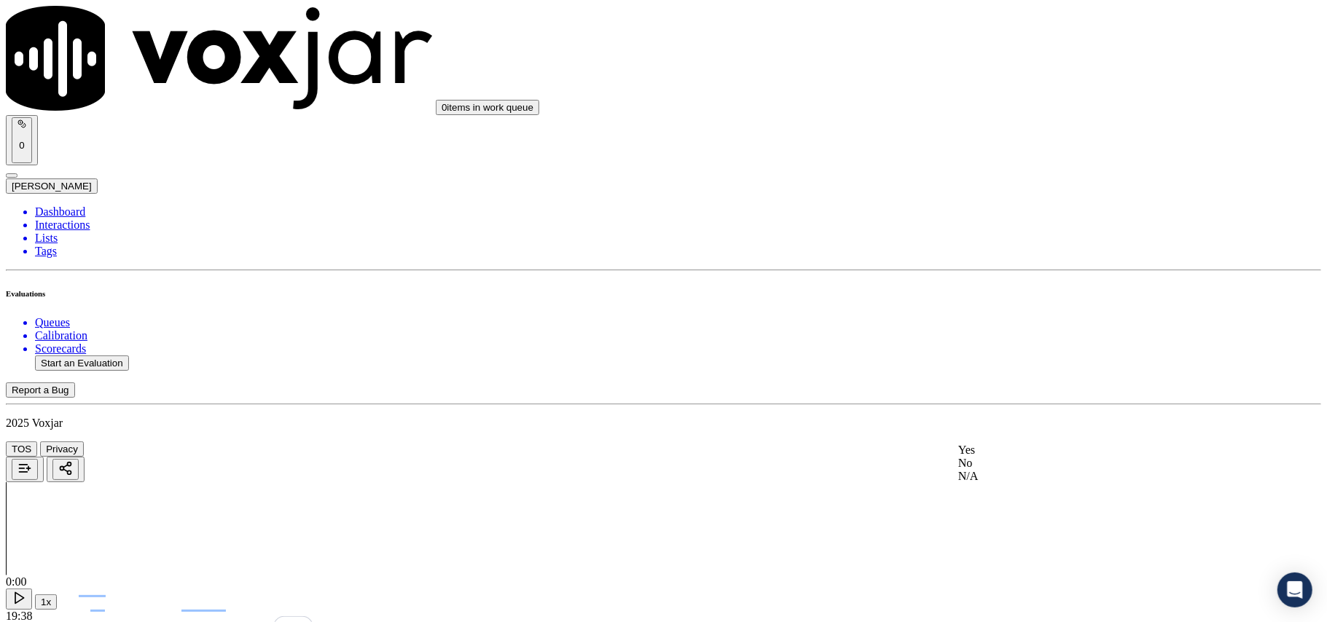
click at [1000, 470] on div "No" at bounding box center [1102, 463] width 289 height 13
